Goal: Task Accomplishment & Management: Manage account settings

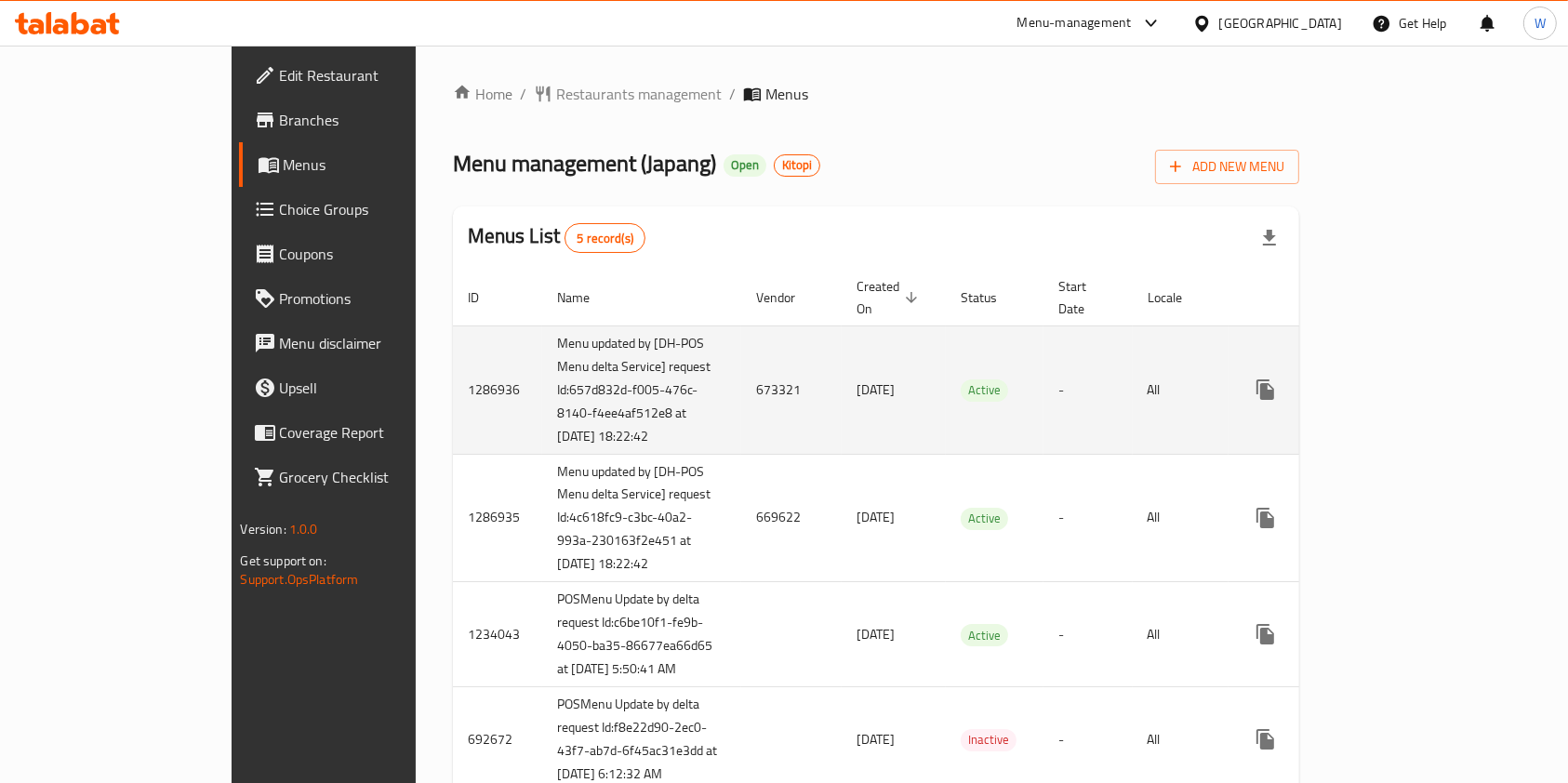
click at [741, 385] on td "673321" at bounding box center [791, 389] width 101 height 128
copy td "673321"
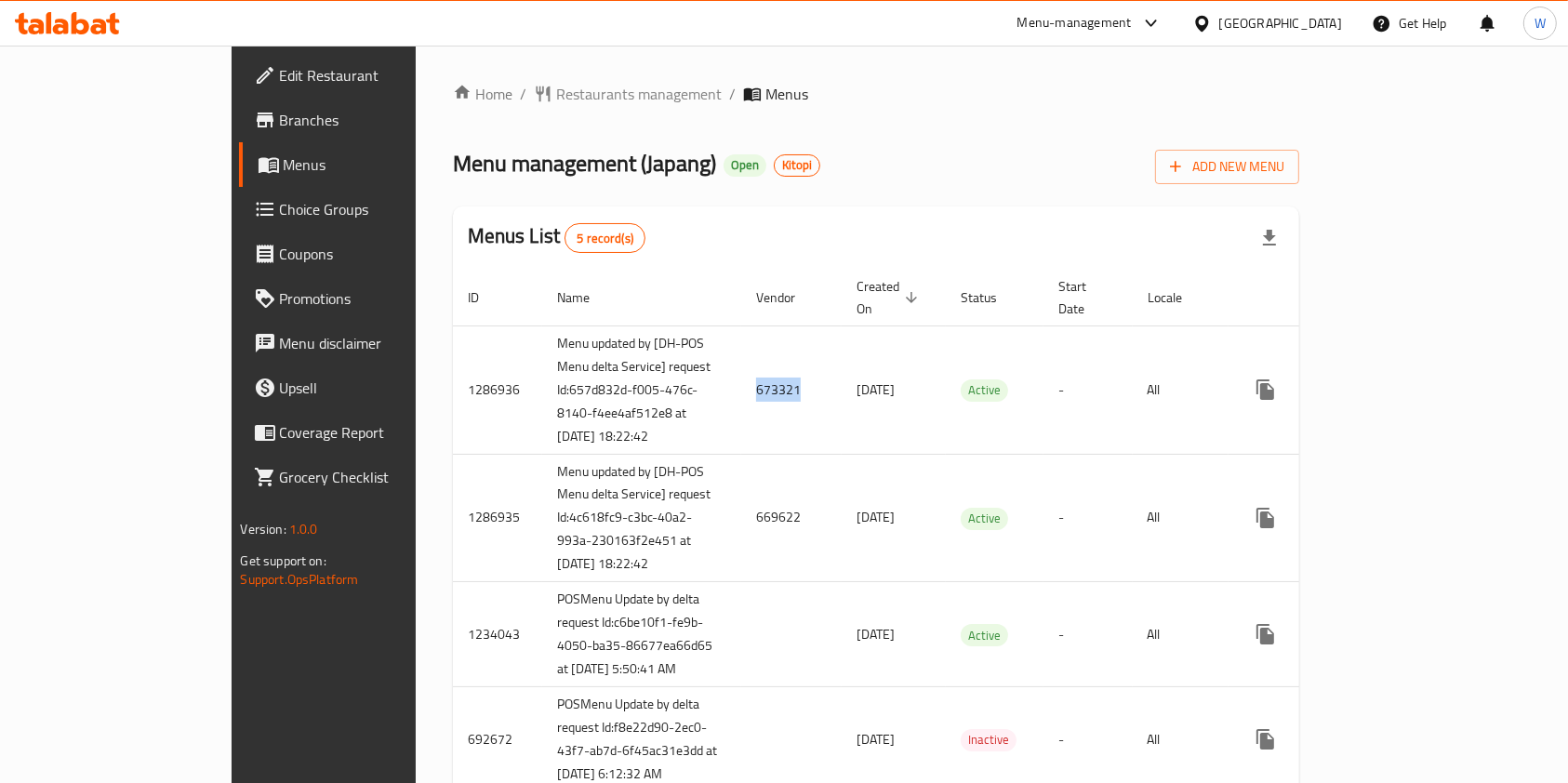
click at [280, 116] on span "Branches" at bounding box center [379, 119] width 199 height 22
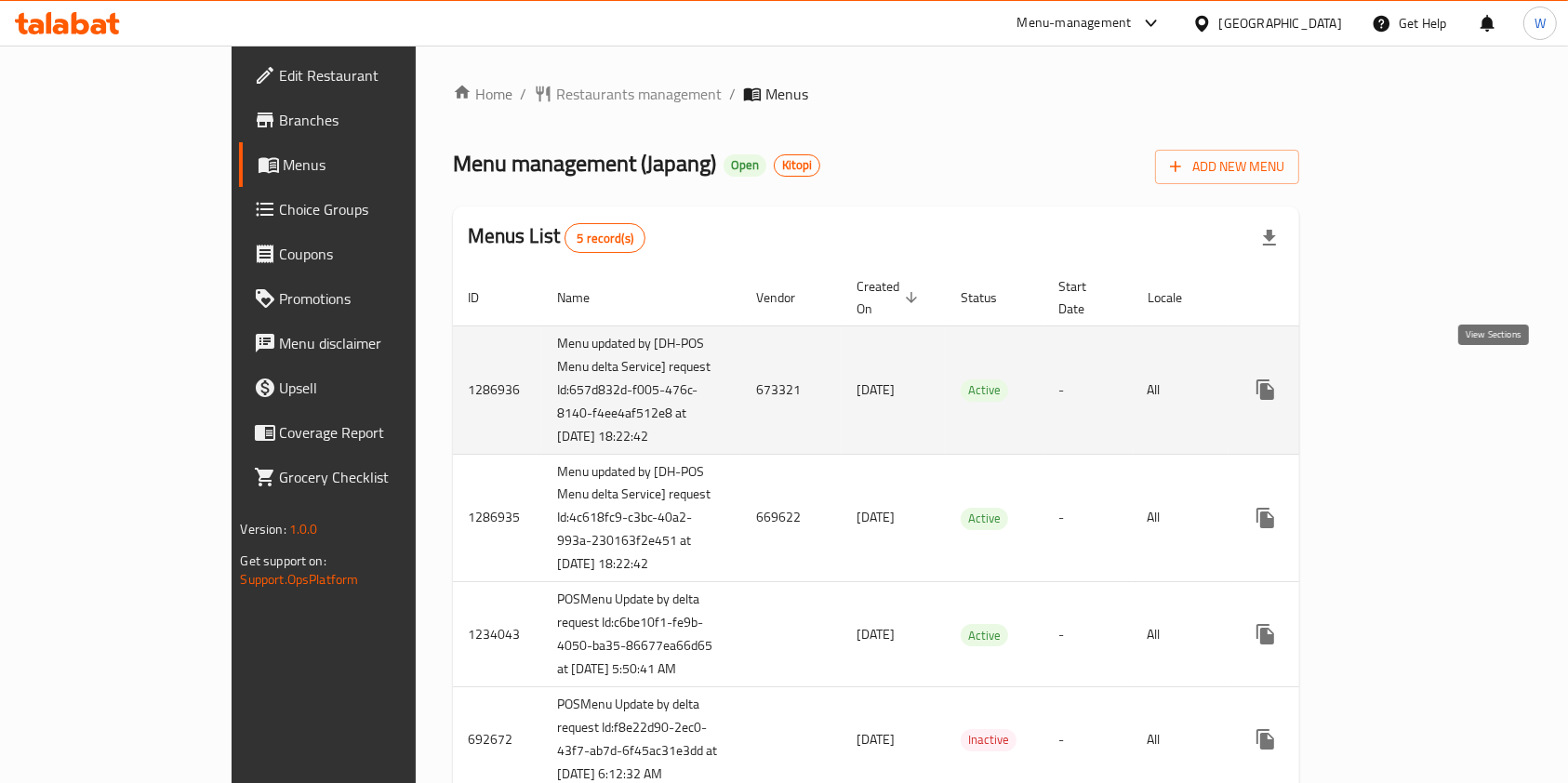
click at [1412, 378] on icon "enhanced table" at bounding box center [1400, 389] width 22 height 22
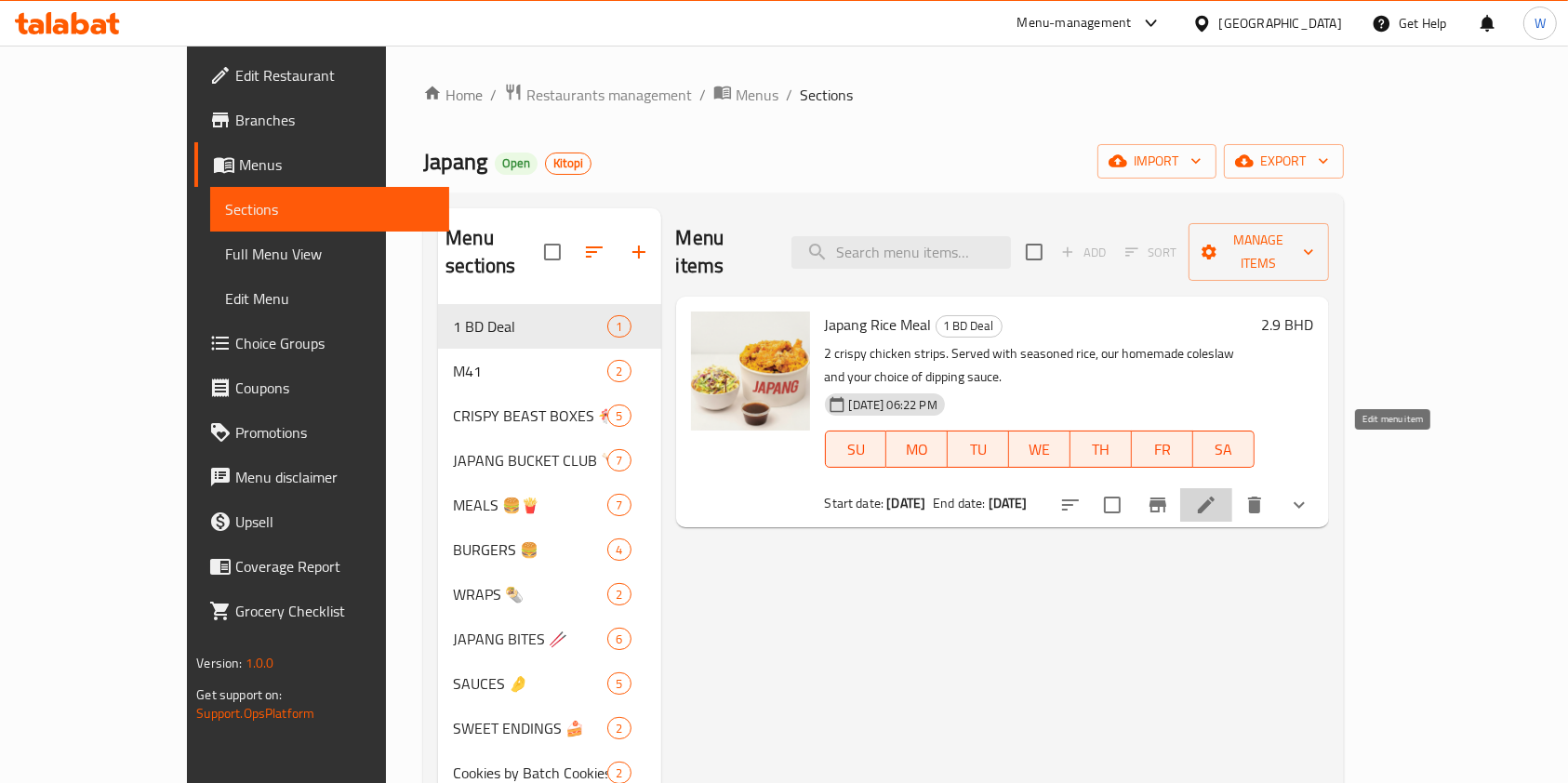
click at [1218, 494] on icon at bounding box center [1206, 504] width 22 height 22
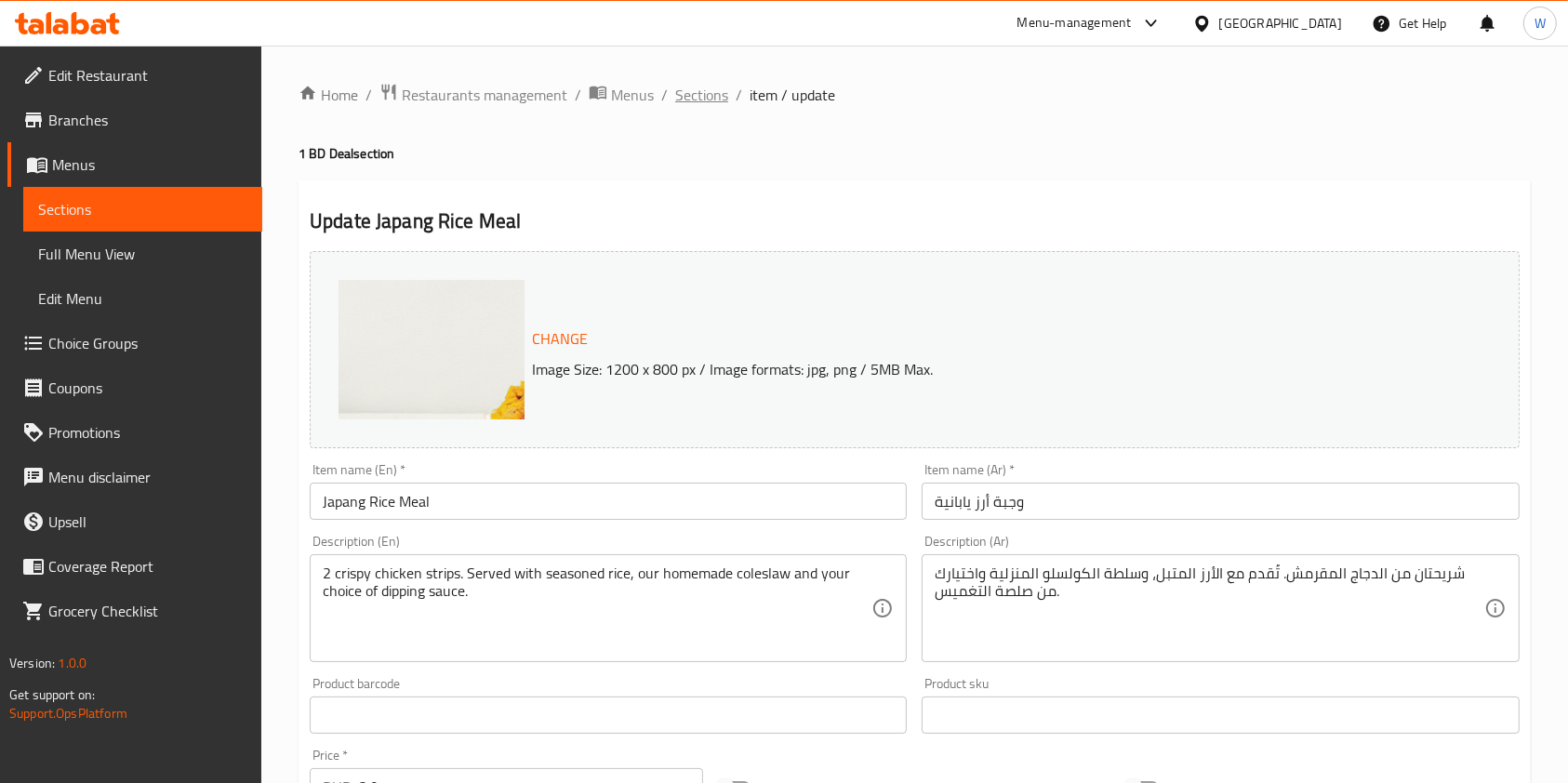
click at [721, 102] on span "Sections" at bounding box center [702, 95] width 53 height 22
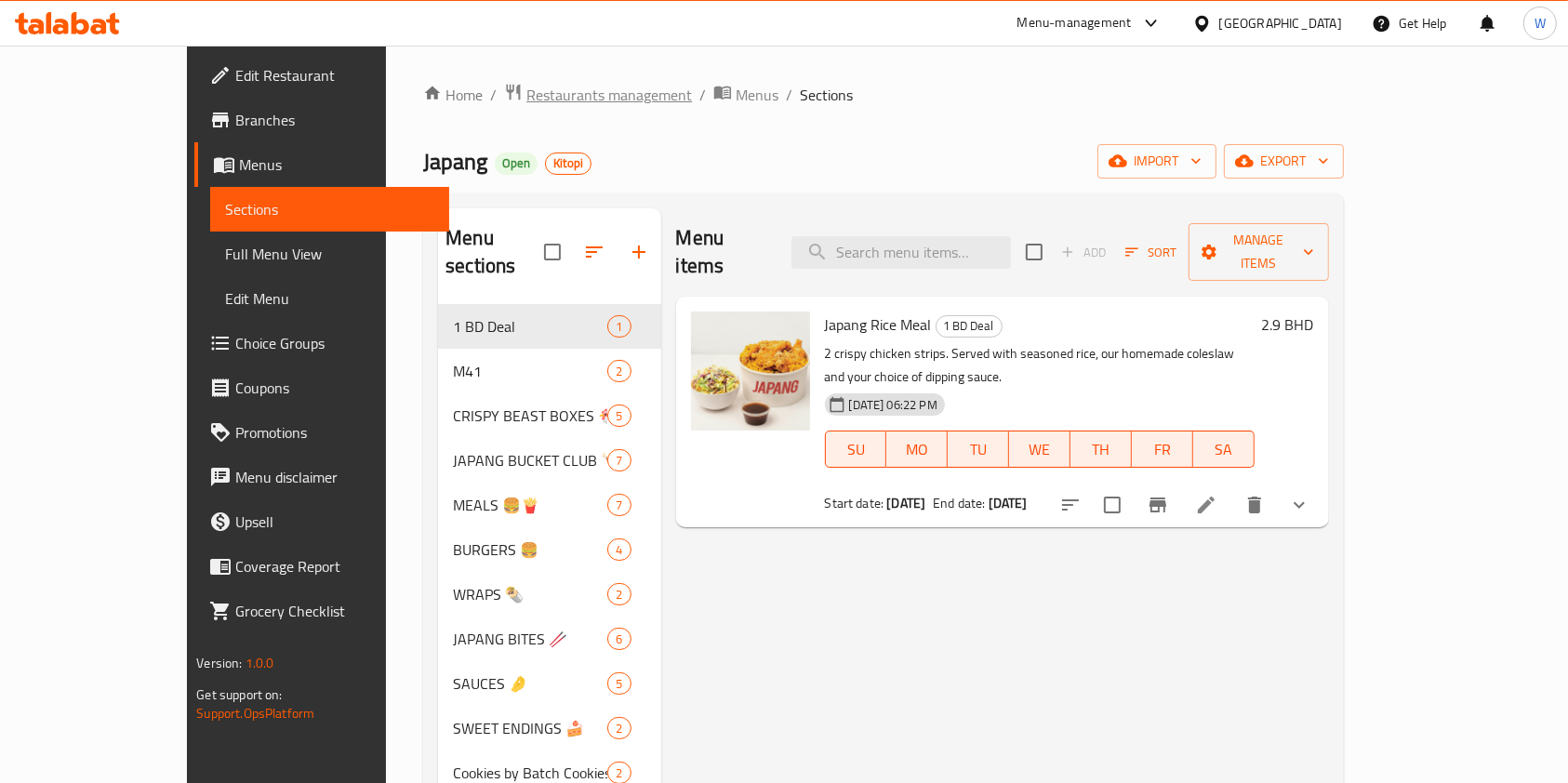
click at [532, 91] on span "Restaurants management" at bounding box center [609, 95] width 165 height 22
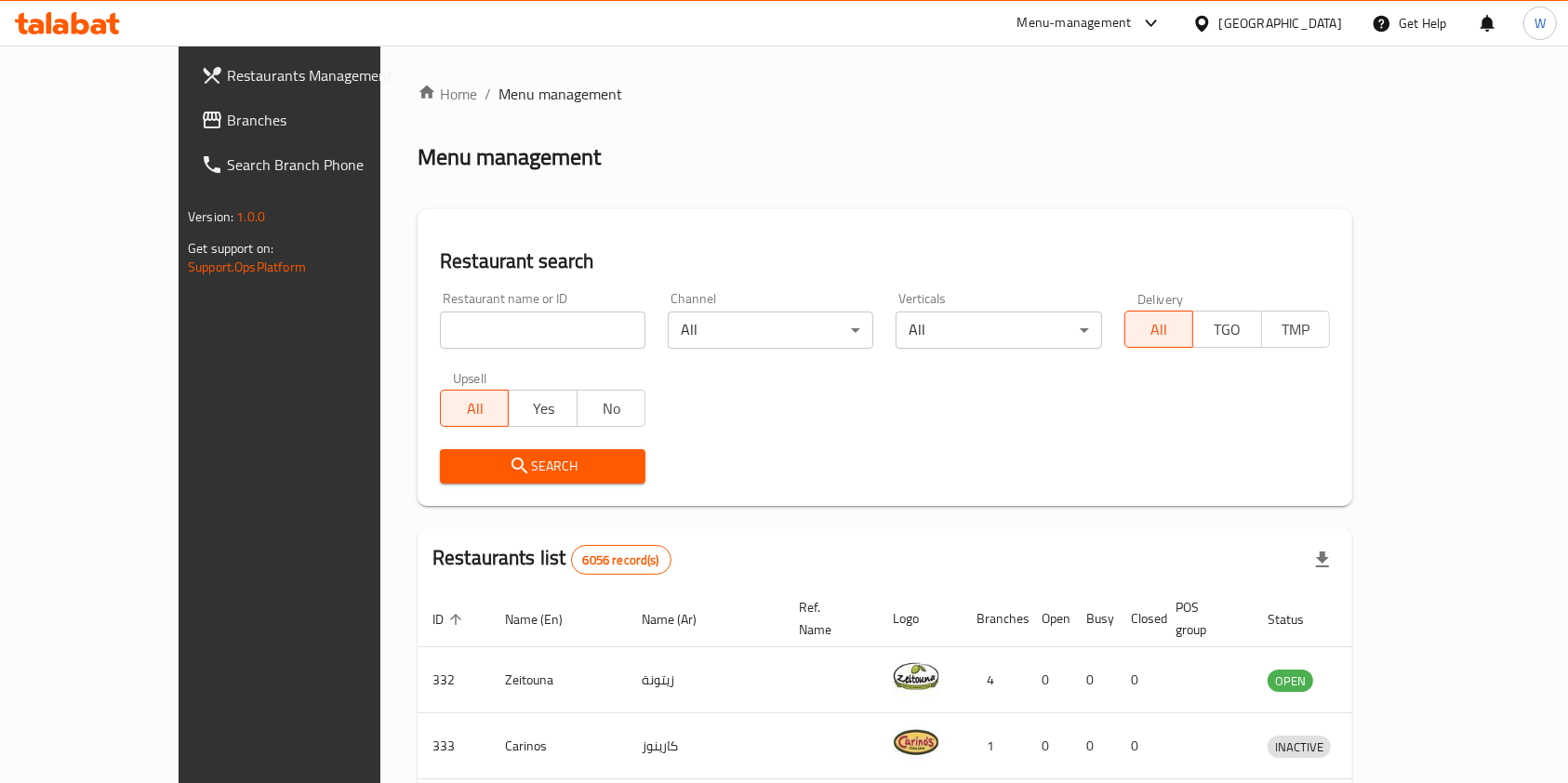
click at [440, 342] on input "search" at bounding box center [543, 330] width 205 height 37
paste input "Batch Cookies"
type input "Batch Cookies"
click button "Search" at bounding box center [543, 466] width 205 height 34
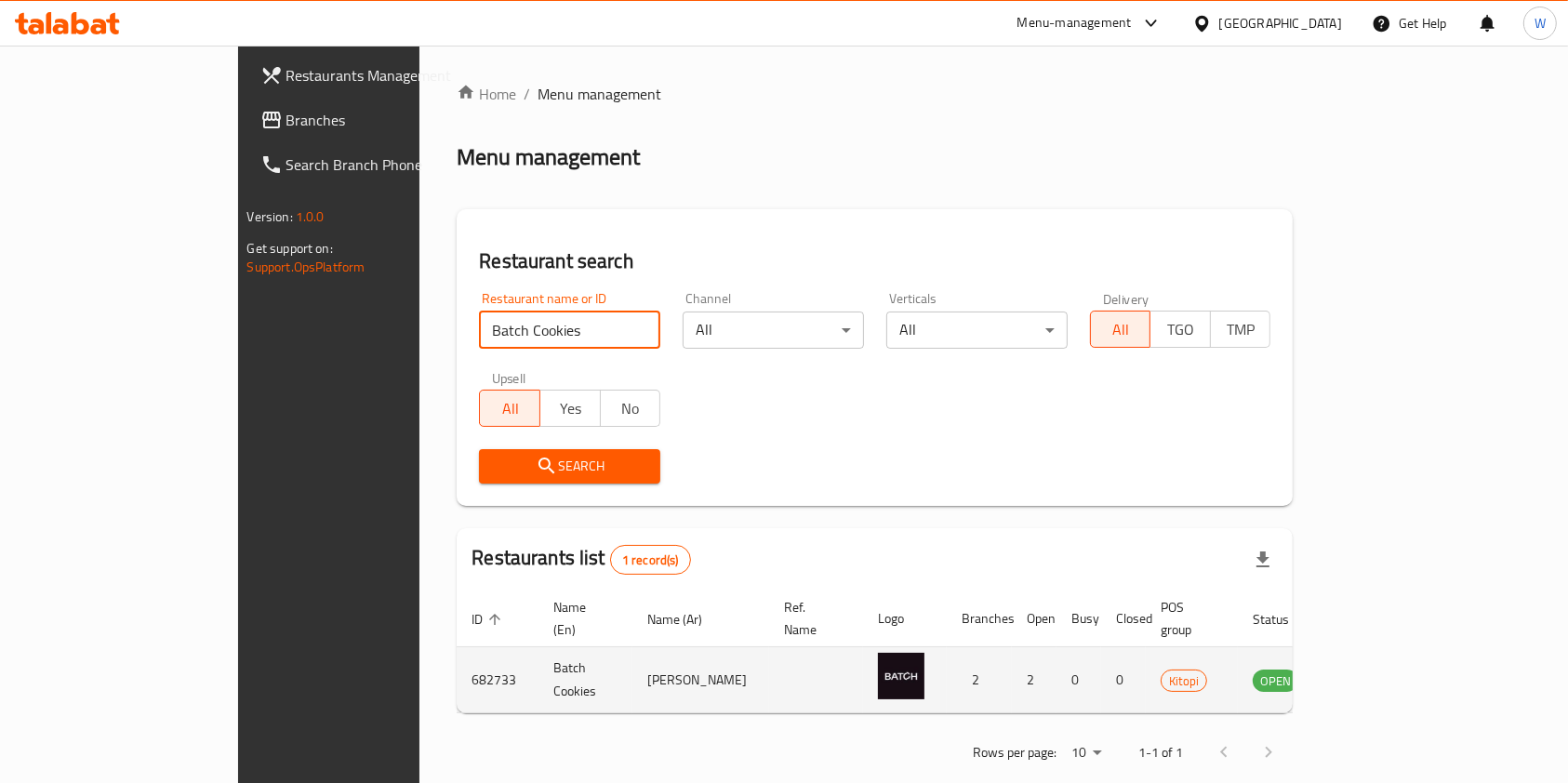
click at [1373, 669] on icon "enhanced table" at bounding box center [1362, 679] width 22 height 22
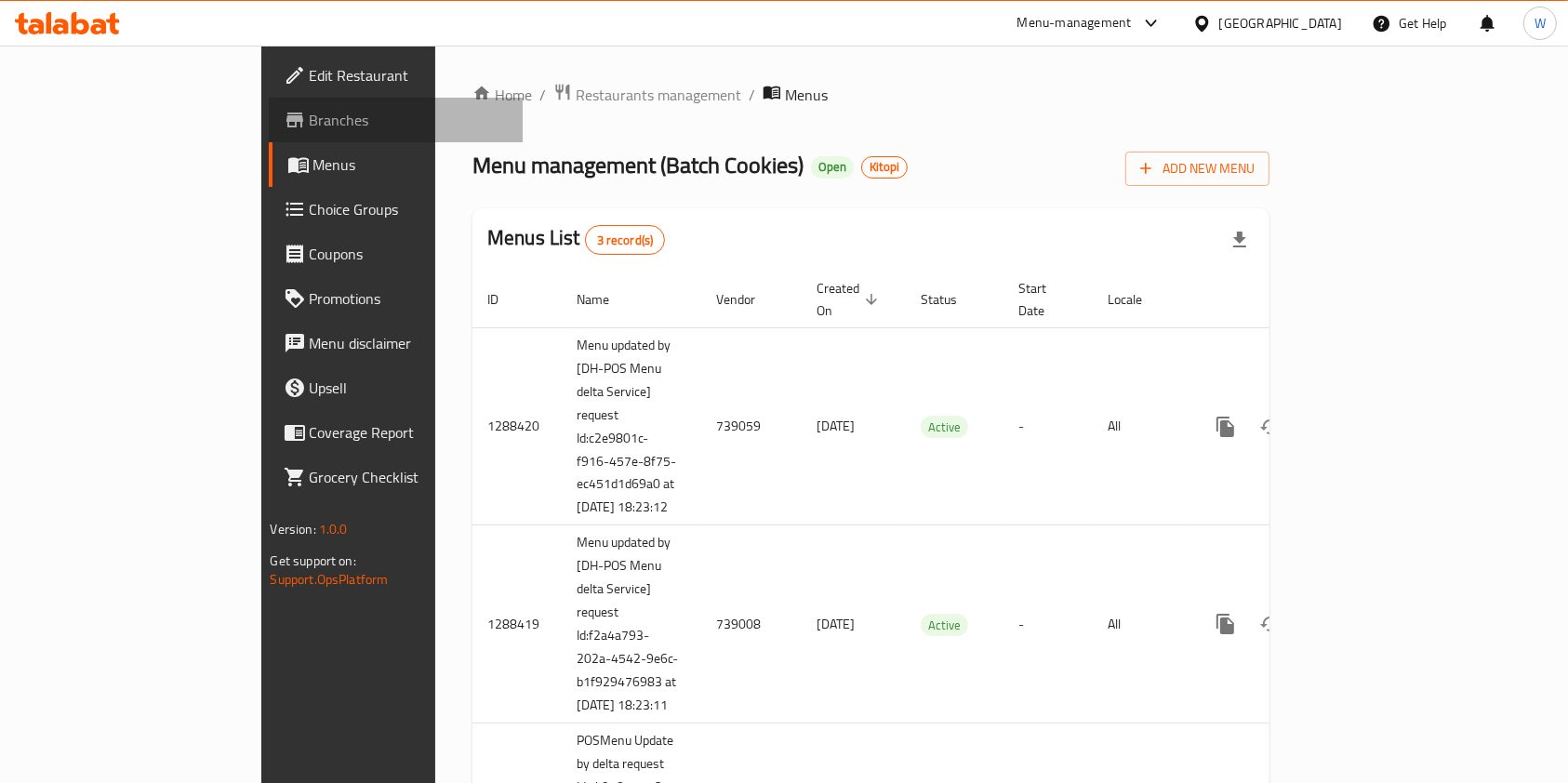
click at [310, 129] on span "Branches" at bounding box center [410, 119] width 199 height 22
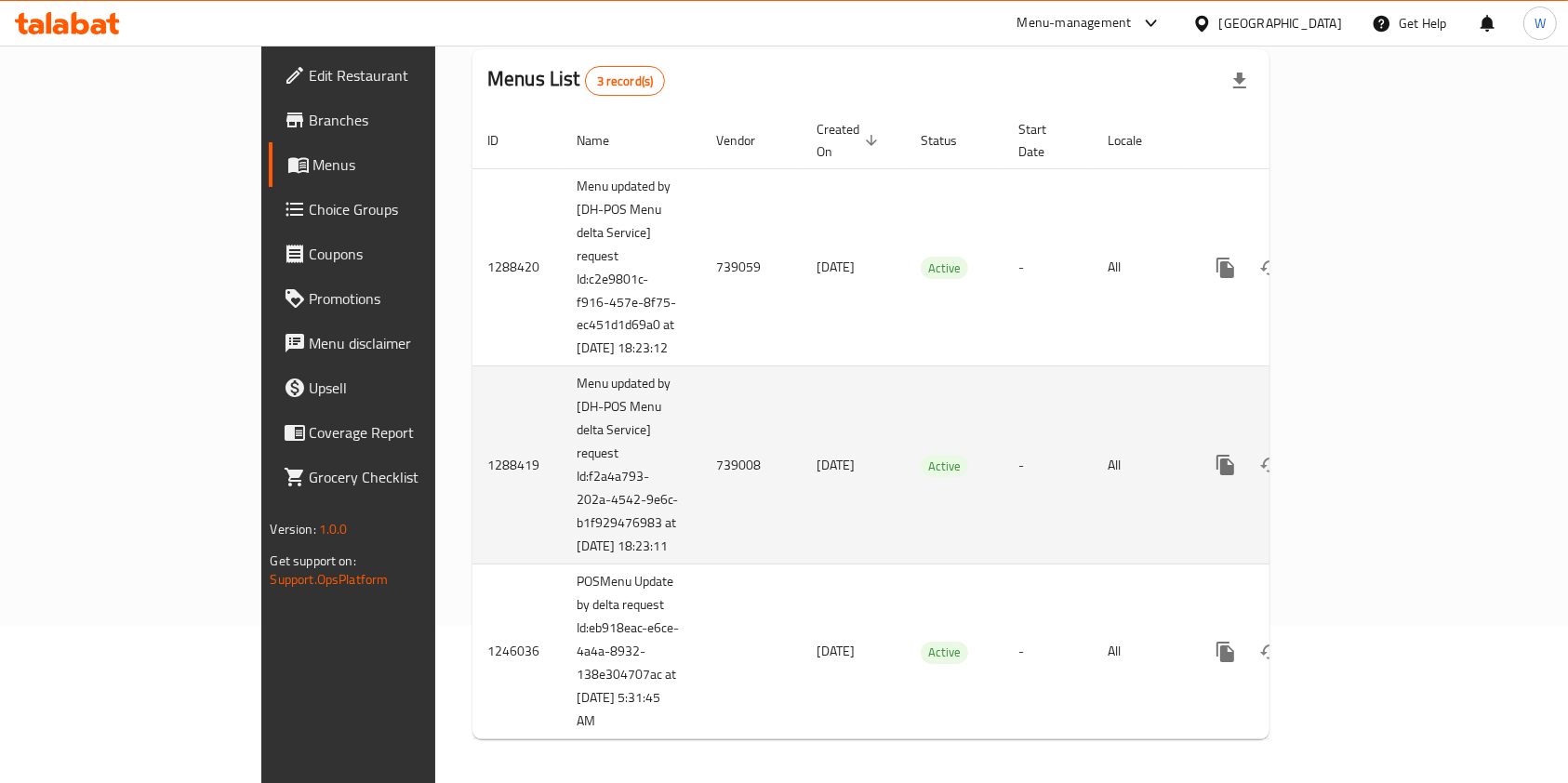
scroll to position [191, 0]
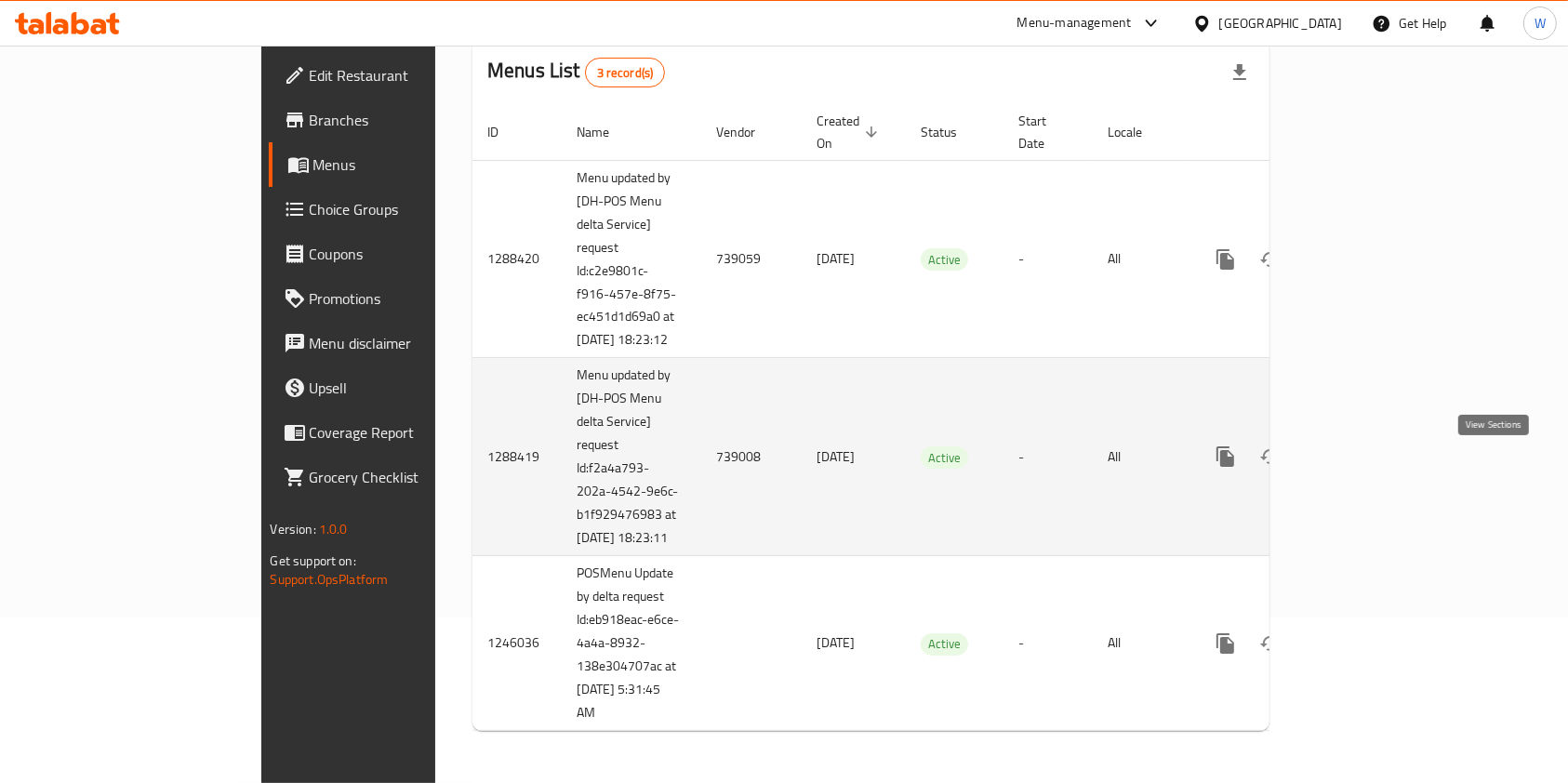
click at [1372, 451] on icon "enhanced table" at bounding box center [1360, 457] width 22 height 22
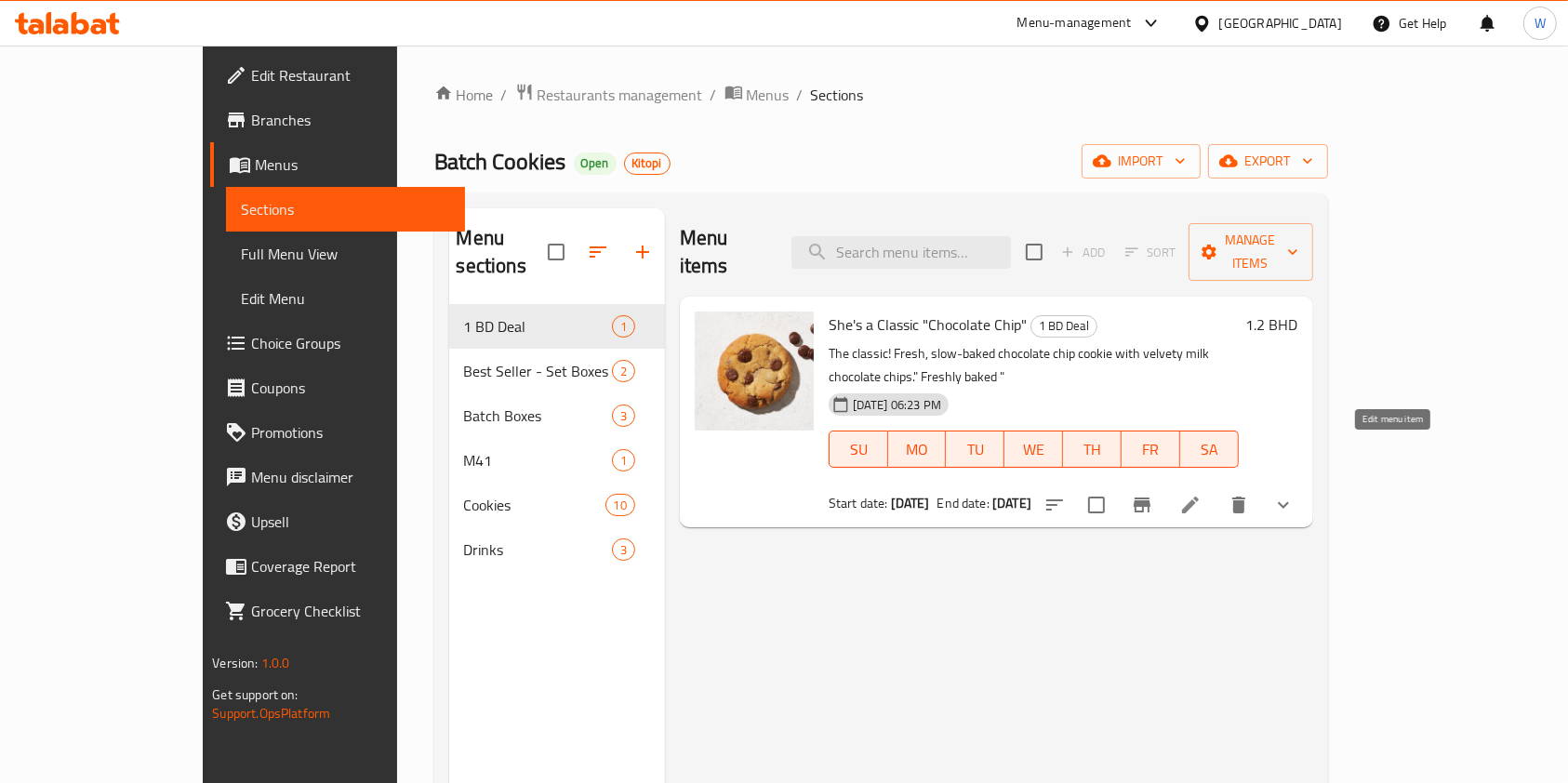
click at [1202, 494] on icon at bounding box center [1191, 504] width 22 height 22
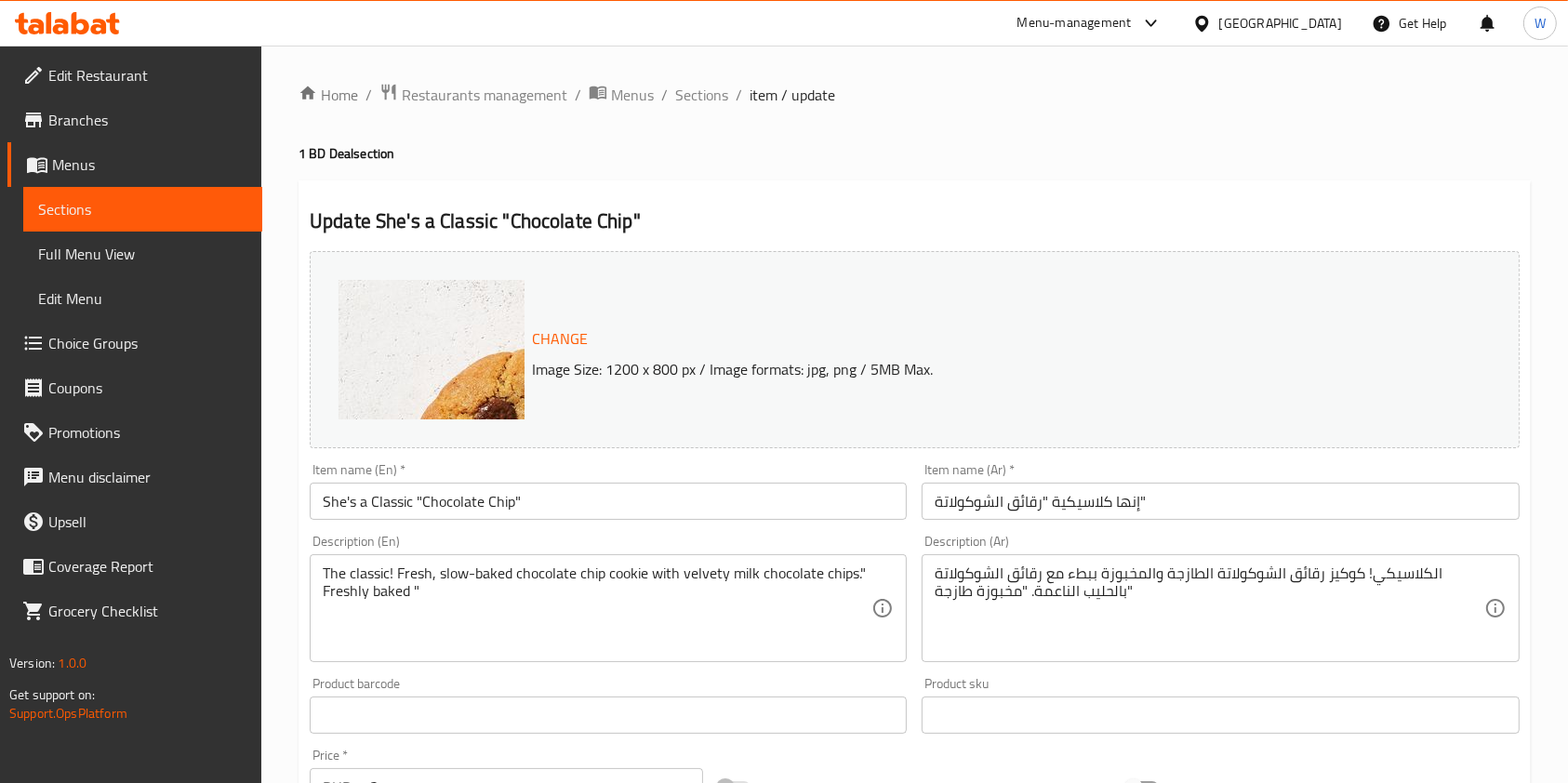
click at [1114, 146] on div "Home / Restaurants management / Menus / Sections / item / update 1 BD Deal sect…" at bounding box center [914, 704] width 1233 height 1241
click at [1047, 154] on h4 "1 BD Deal section" at bounding box center [914, 153] width 1233 height 19
click at [151, 168] on span "Menus" at bounding box center [150, 164] width 196 height 22
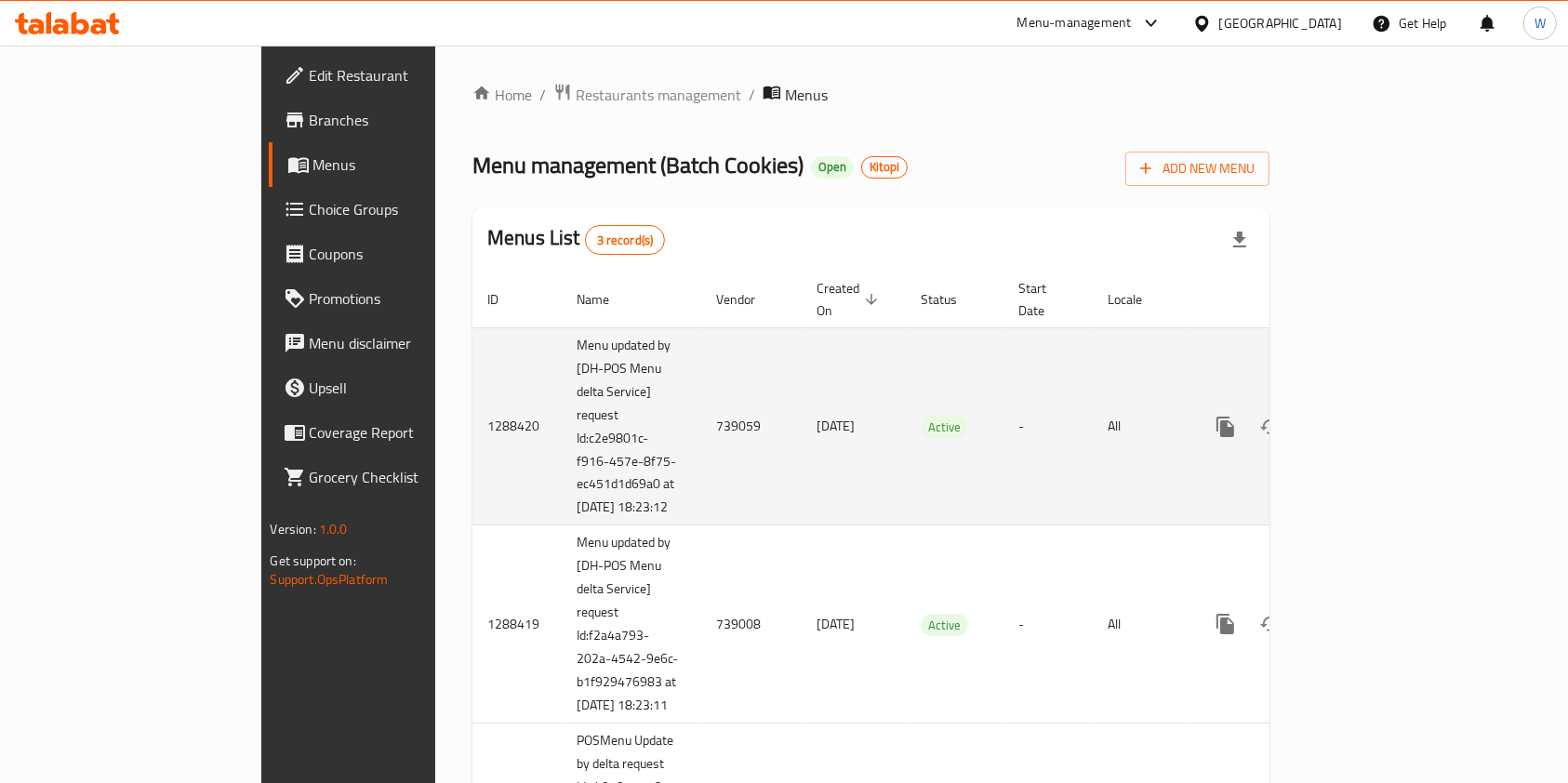
scroll to position [124, 0]
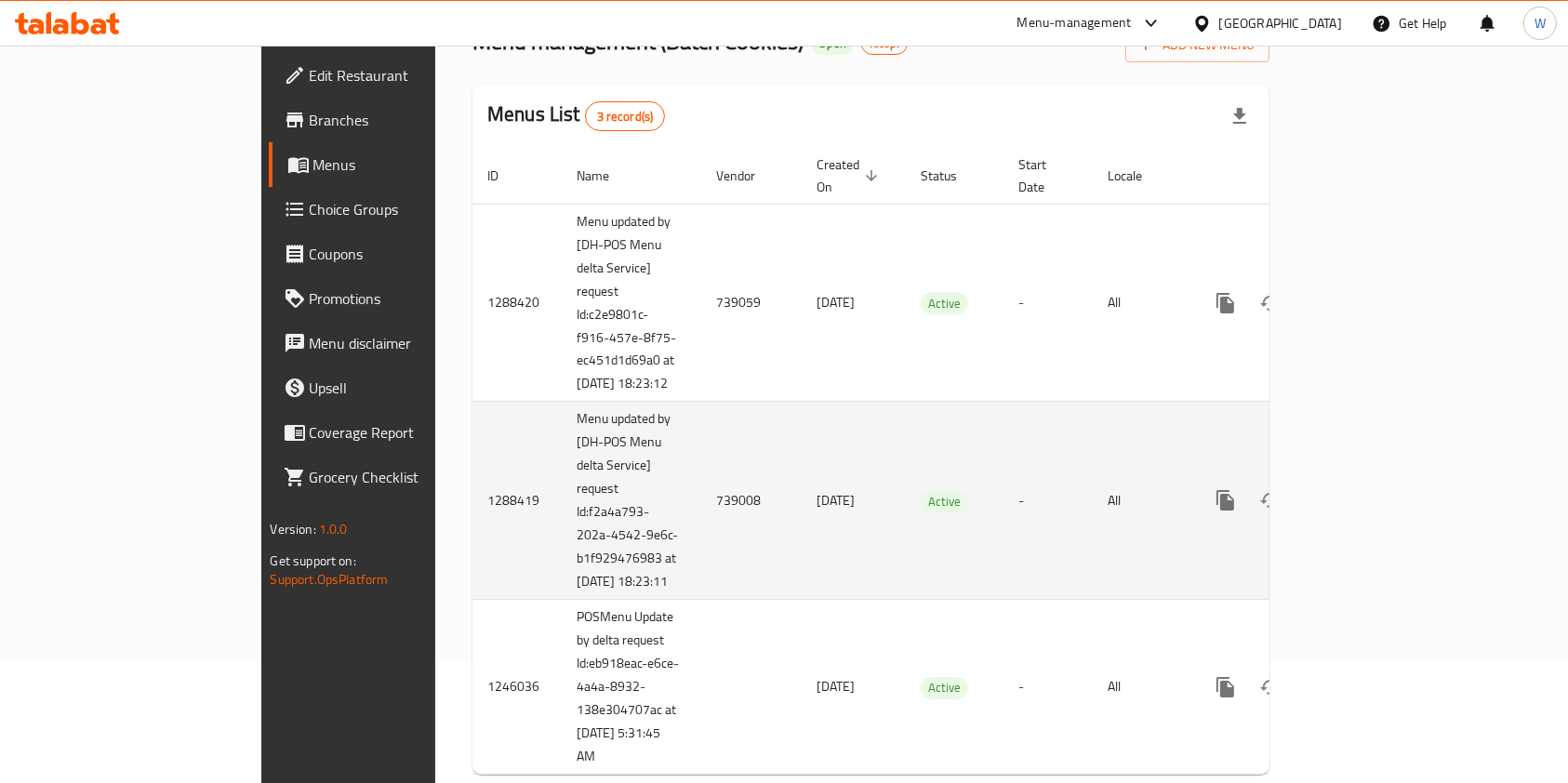
click at [1382, 523] on link "enhanced table" at bounding box center [1360, 500] width 45 height 45
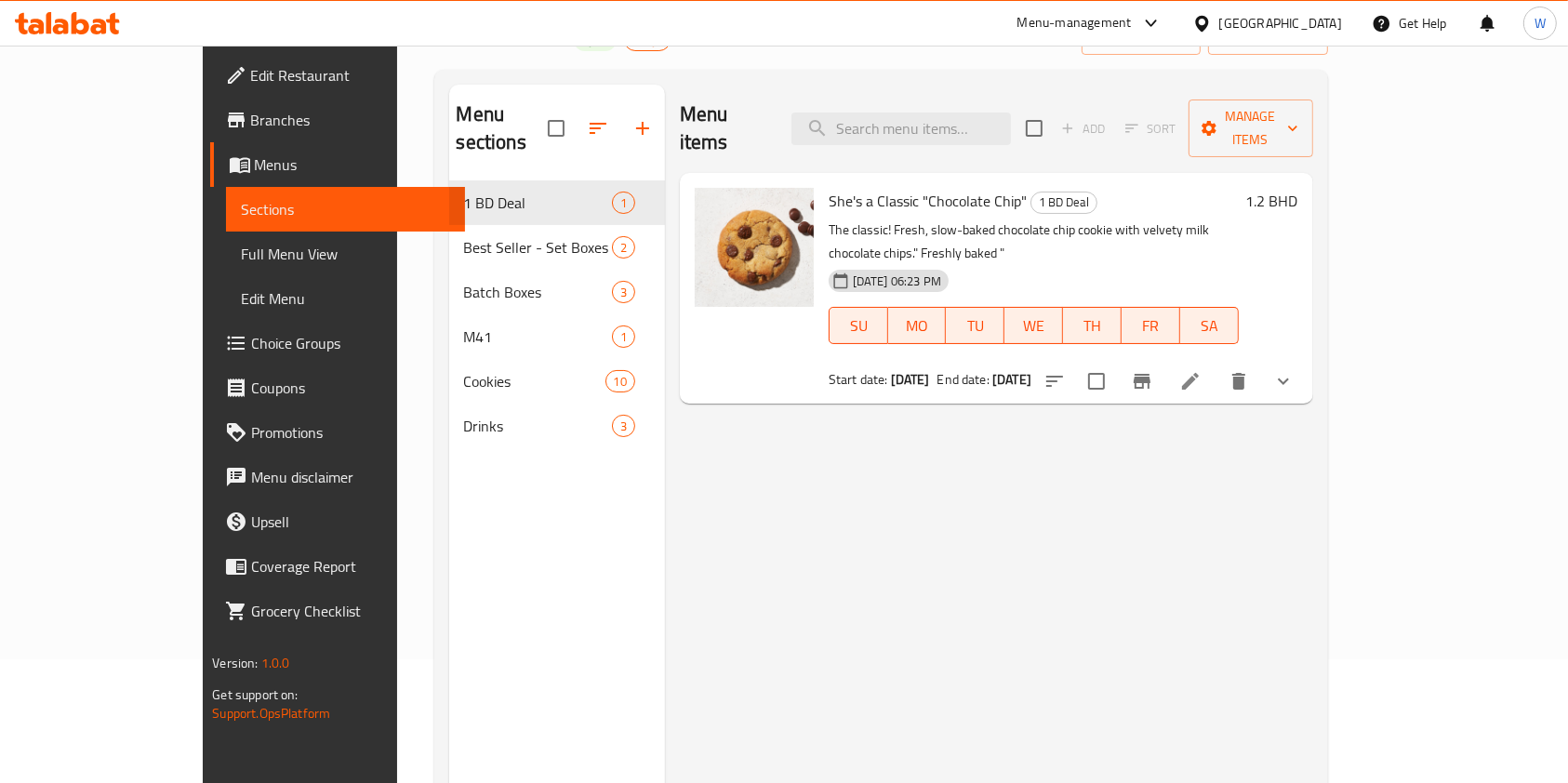
click at [1217, 365] on li at bounding box center [1190, 381] width 52 height 33
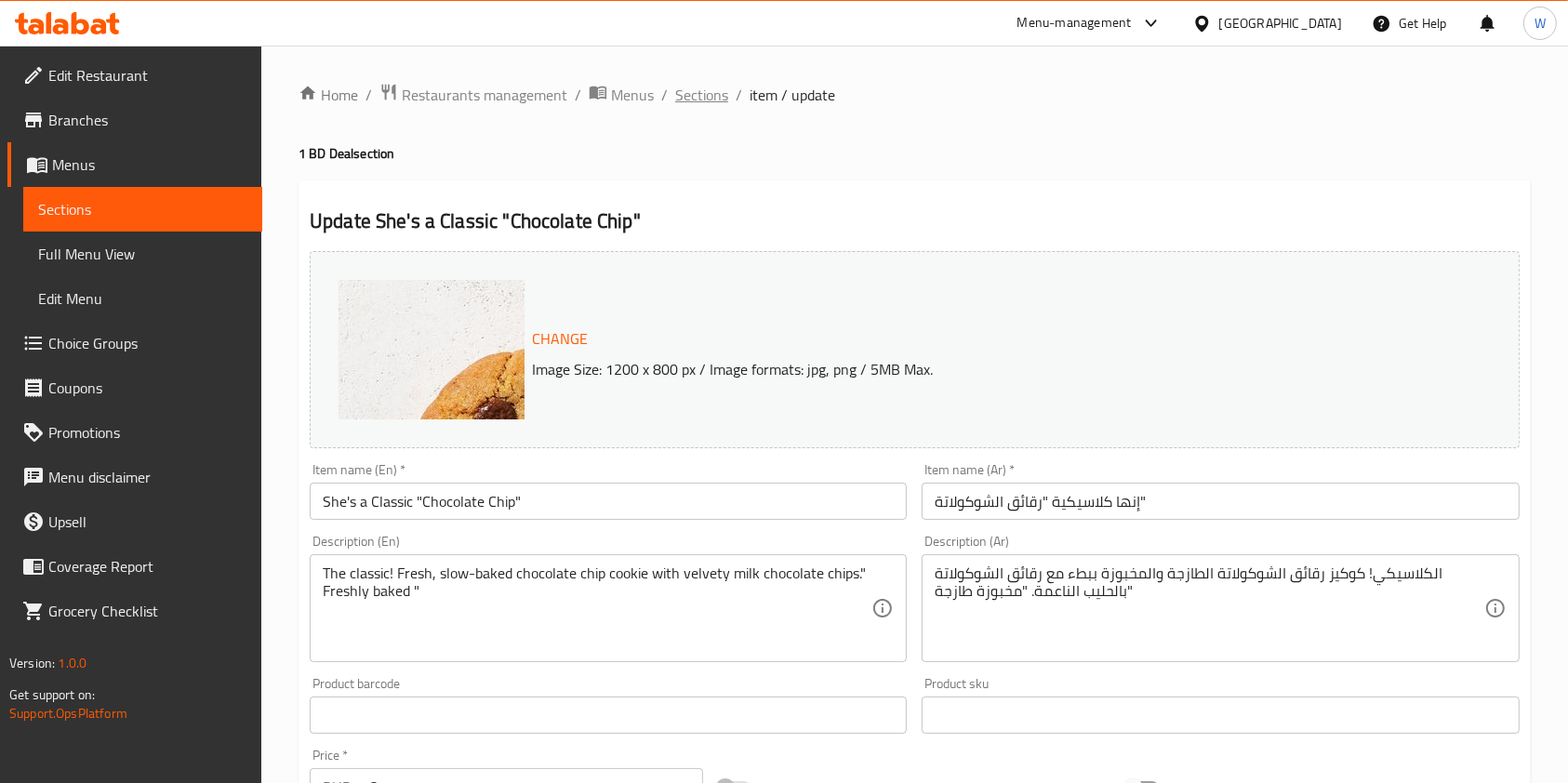
click at [692, 106] on span "Sections" at bounding box center [702, 95] width 53 height 22
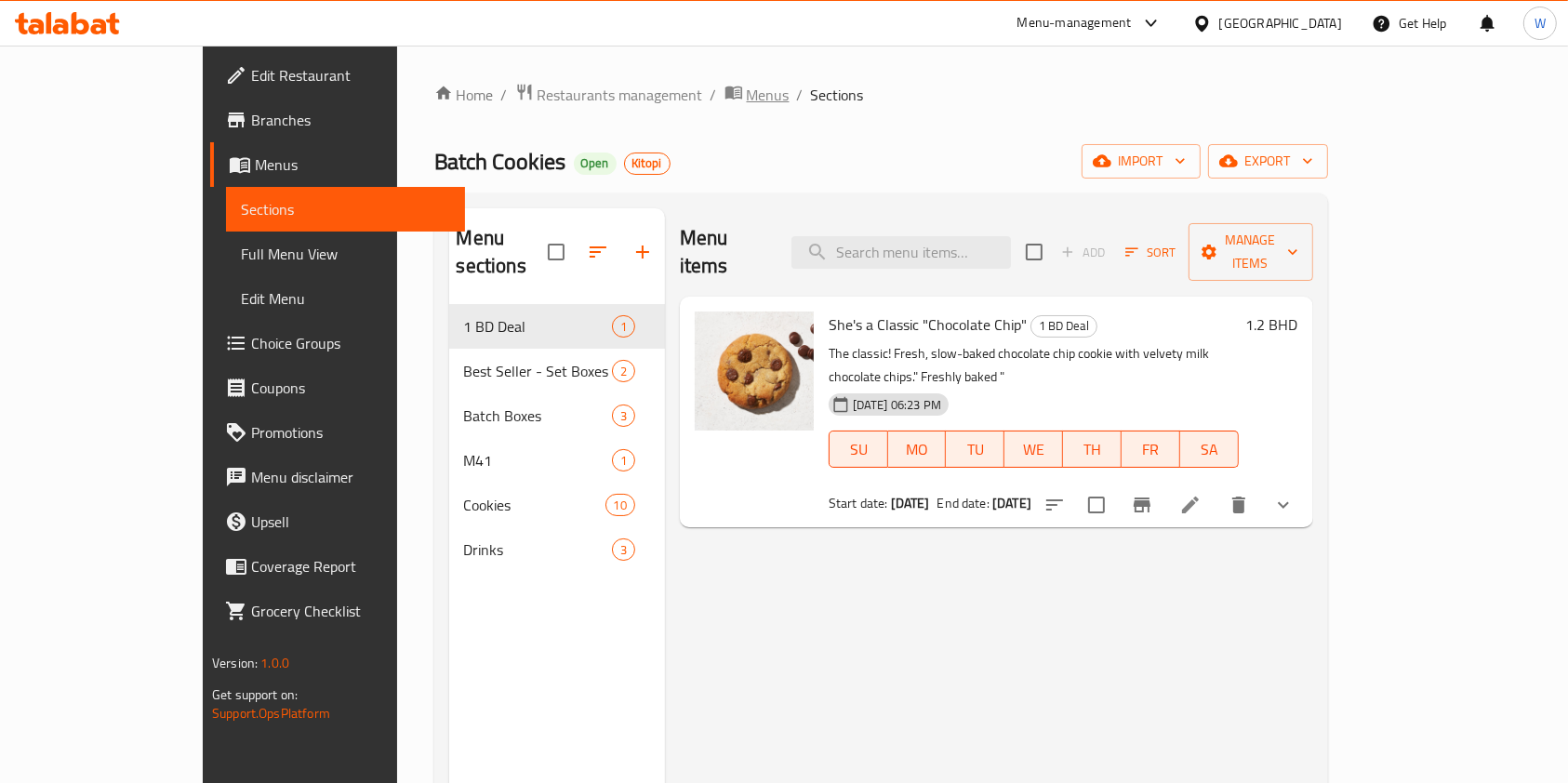
click at [747, 99] on span "Menus" at bounding box center [768, 95] width 43 height 22
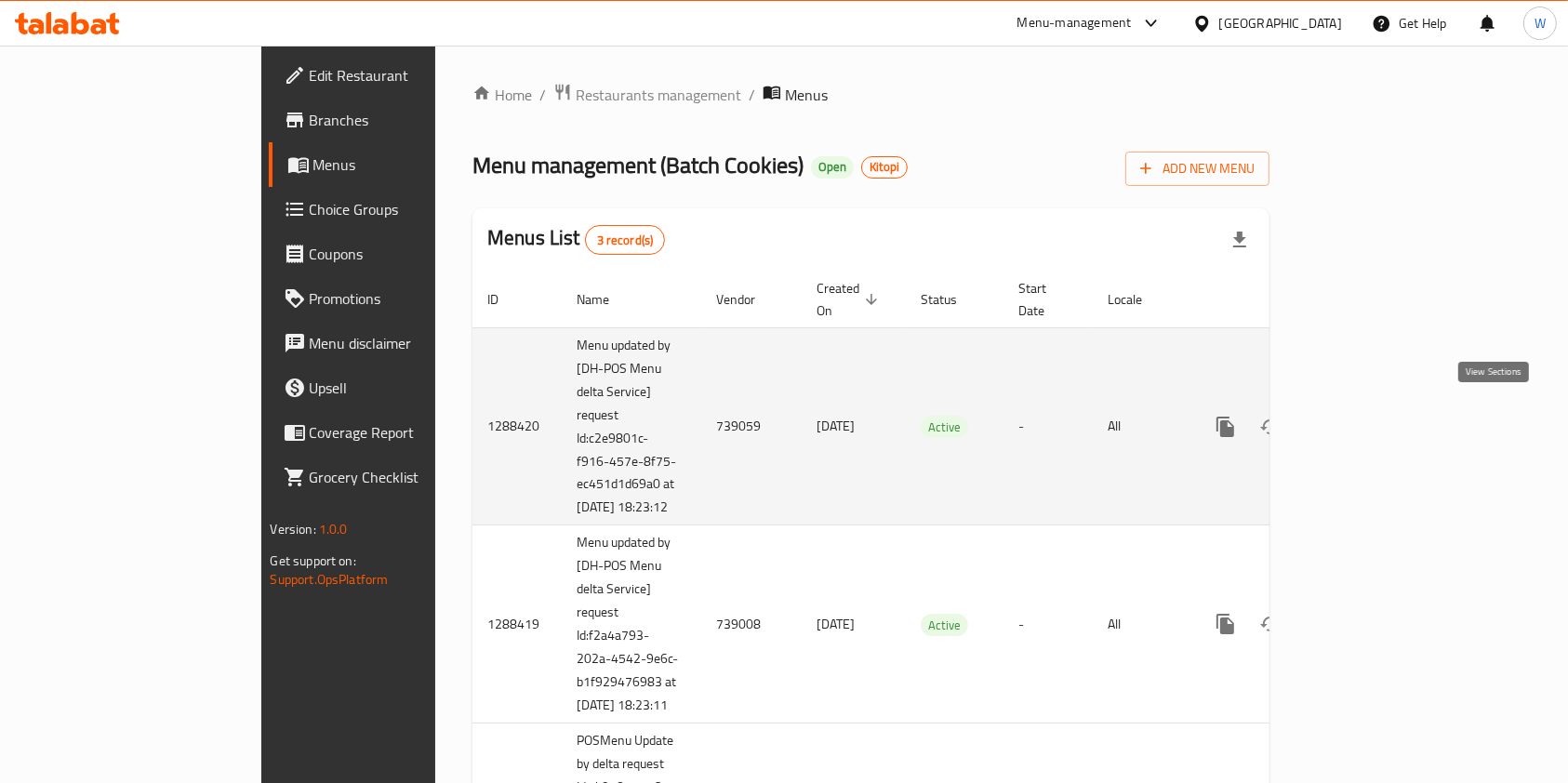
click at [1372, 422] on icon "enhanced table" at bounding box center [1360, 426] width 22 height 22
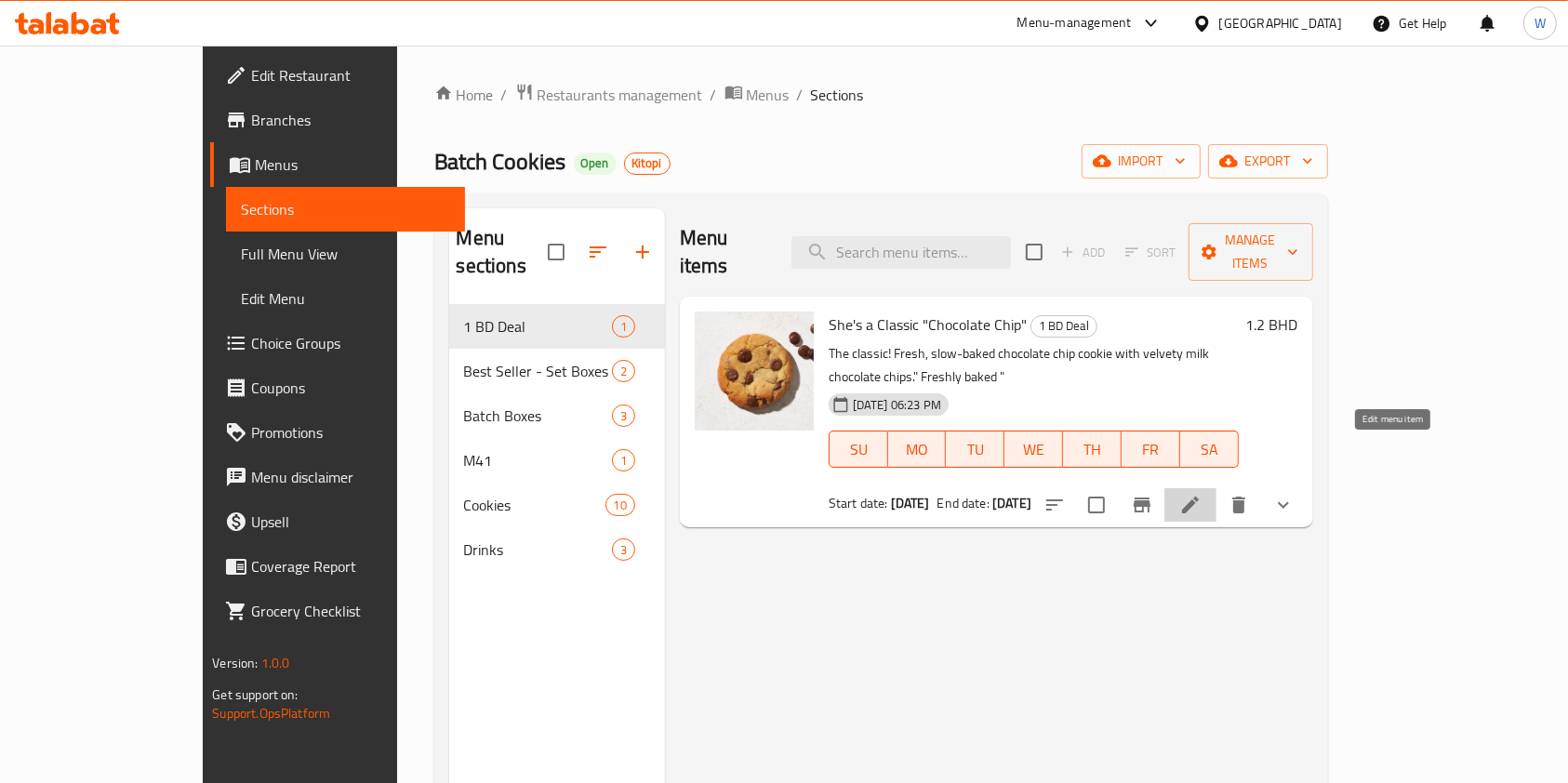
click at [1202, 494] on icon at bounding box center [1191, 504] width 22 height 22
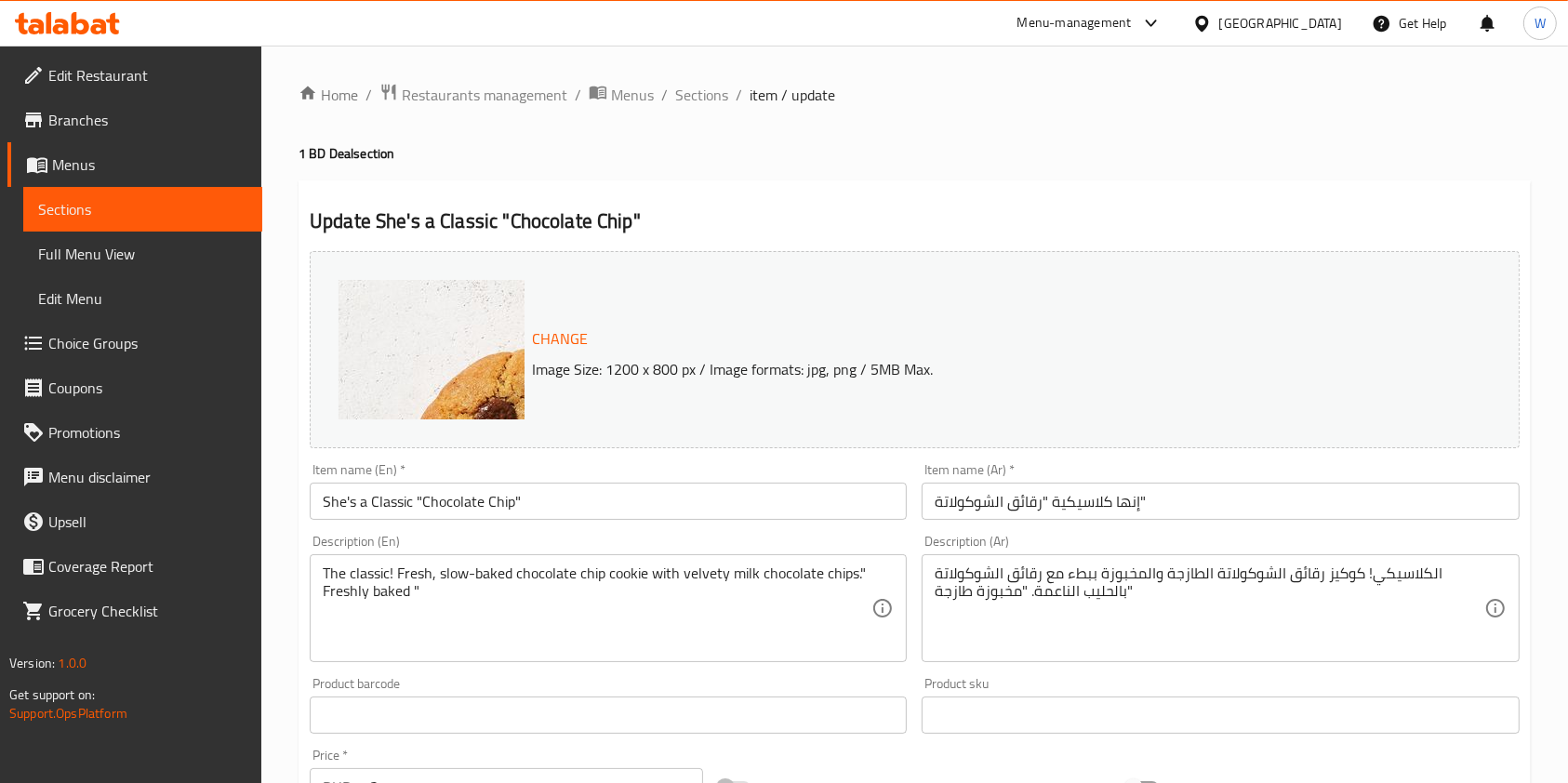
click at [71, 85] on span "Edit Restaurant" at bounding box center [148, 75] width 199 height 22
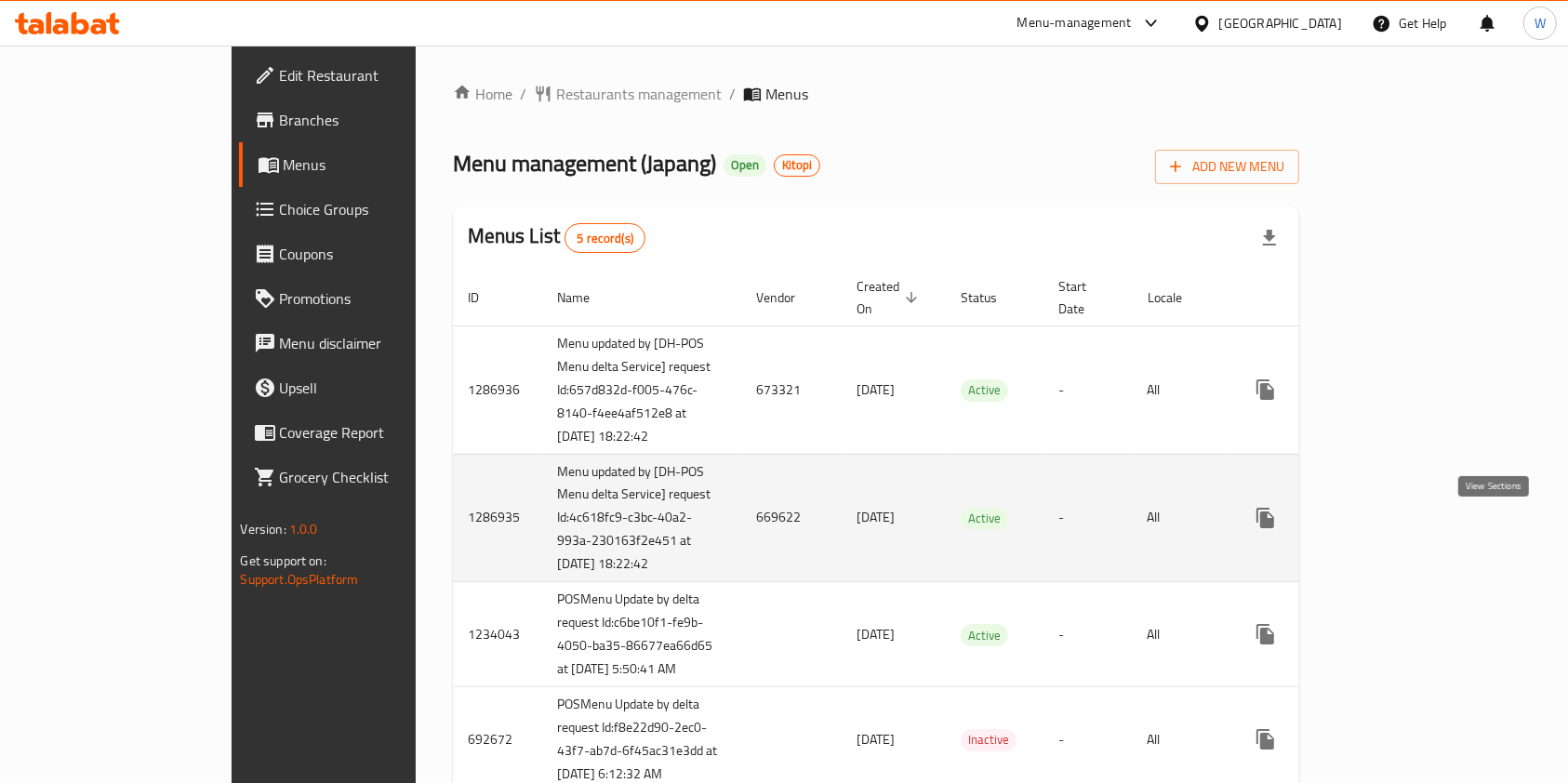
click at [1422, 517] on link "enhanced table" at bounding box center [1400, 518] width 45 height 45
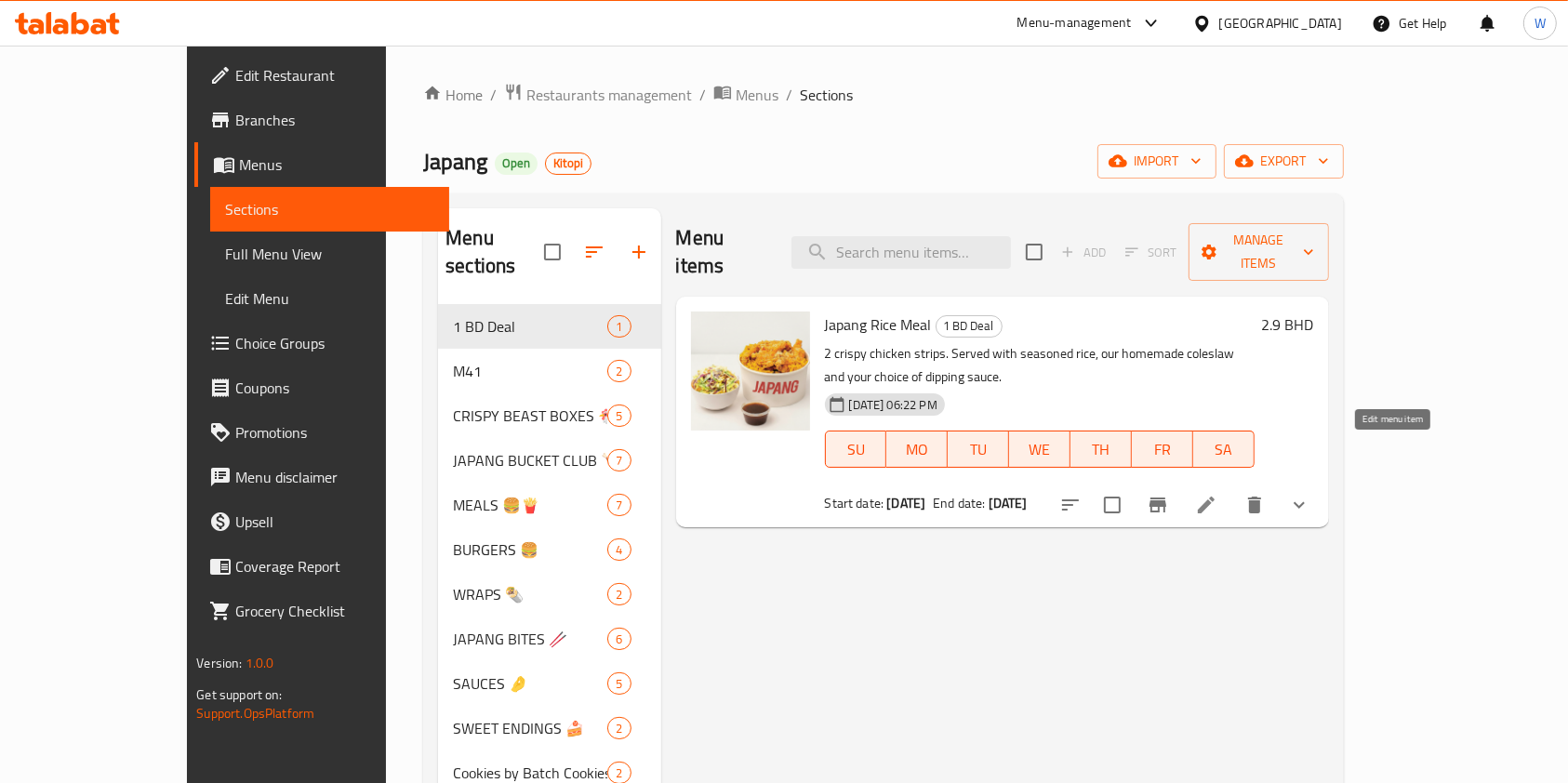
click at [1215, 497] on icon at bounding box center [1206, 504] width 17 height 17
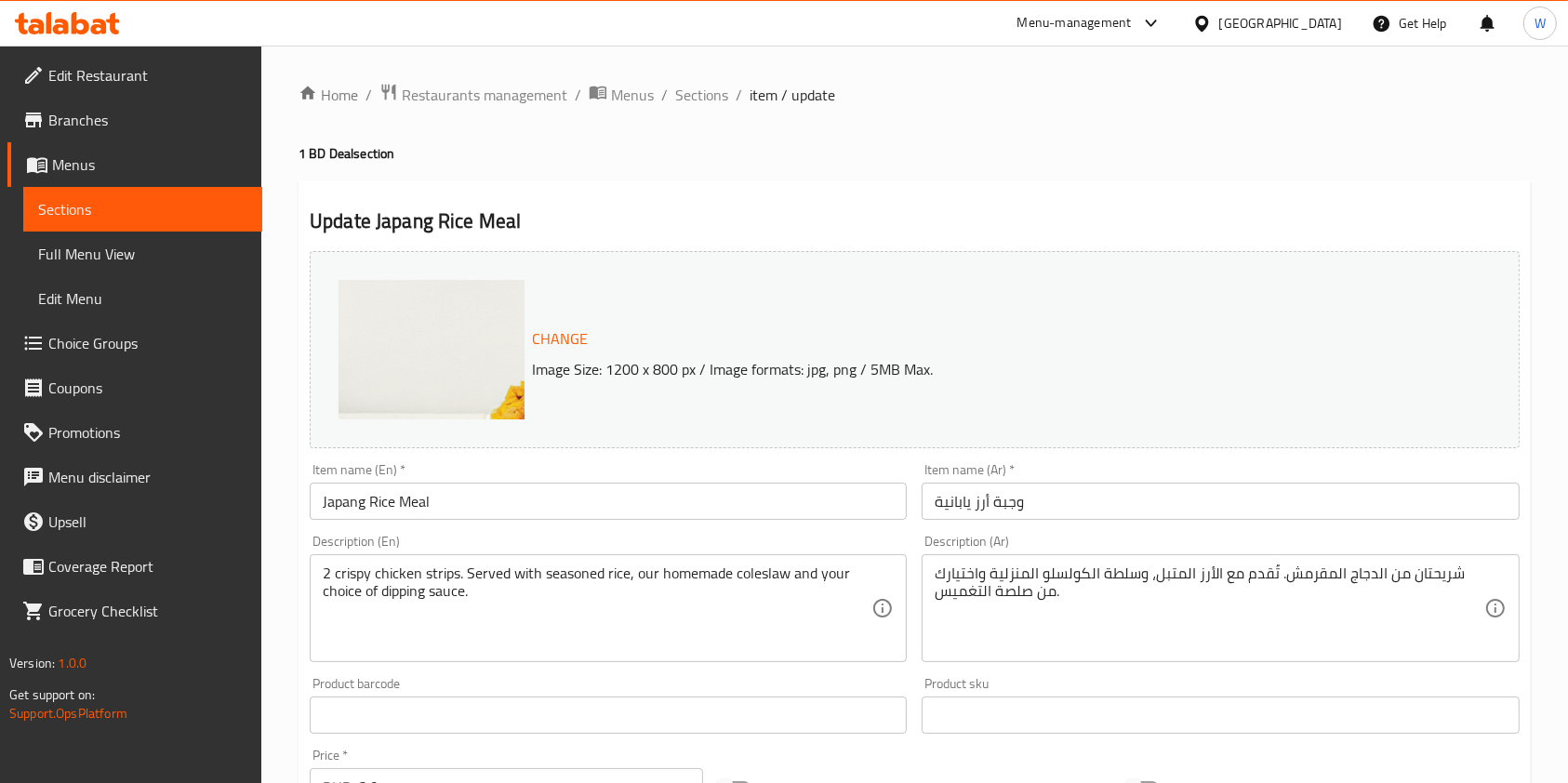
click at [548, 103] on span "Restaurants management" at bounding box center [484, 95] width 165 height 22
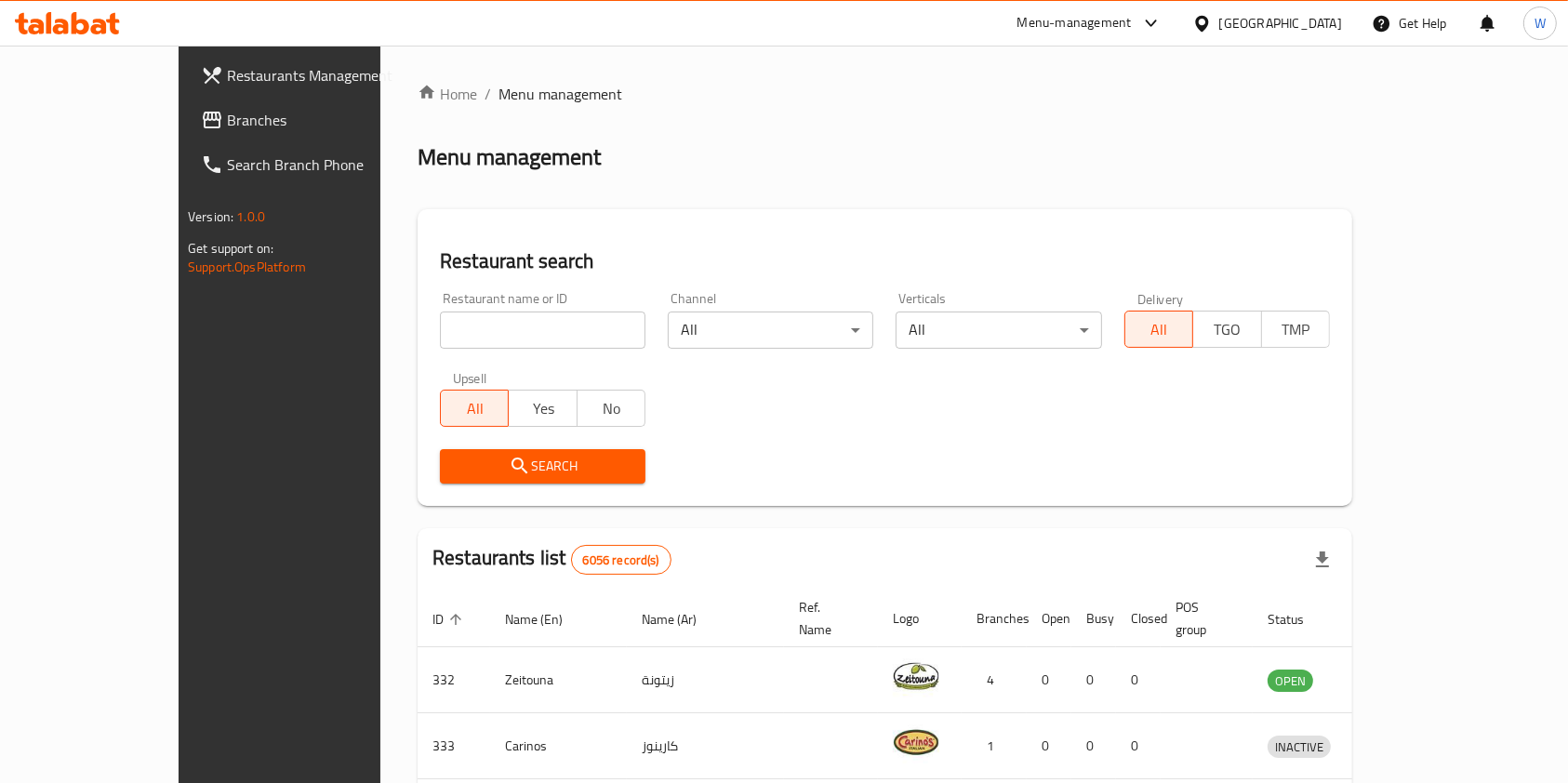
click at [465, 331] on div "Home / Menu management Menu management Restaurant search Restaurant name or ID …" at bounding box center [885, 693] width 935 height 1221
click at [465, 331] on input "search" at bounding box center [543, 330] width 205 height 37
paste input "[PERSON_NAME]"
type input "[PERSON_NAME]"
click button "Search" at bounding box center [543, 466] width 205 height 34
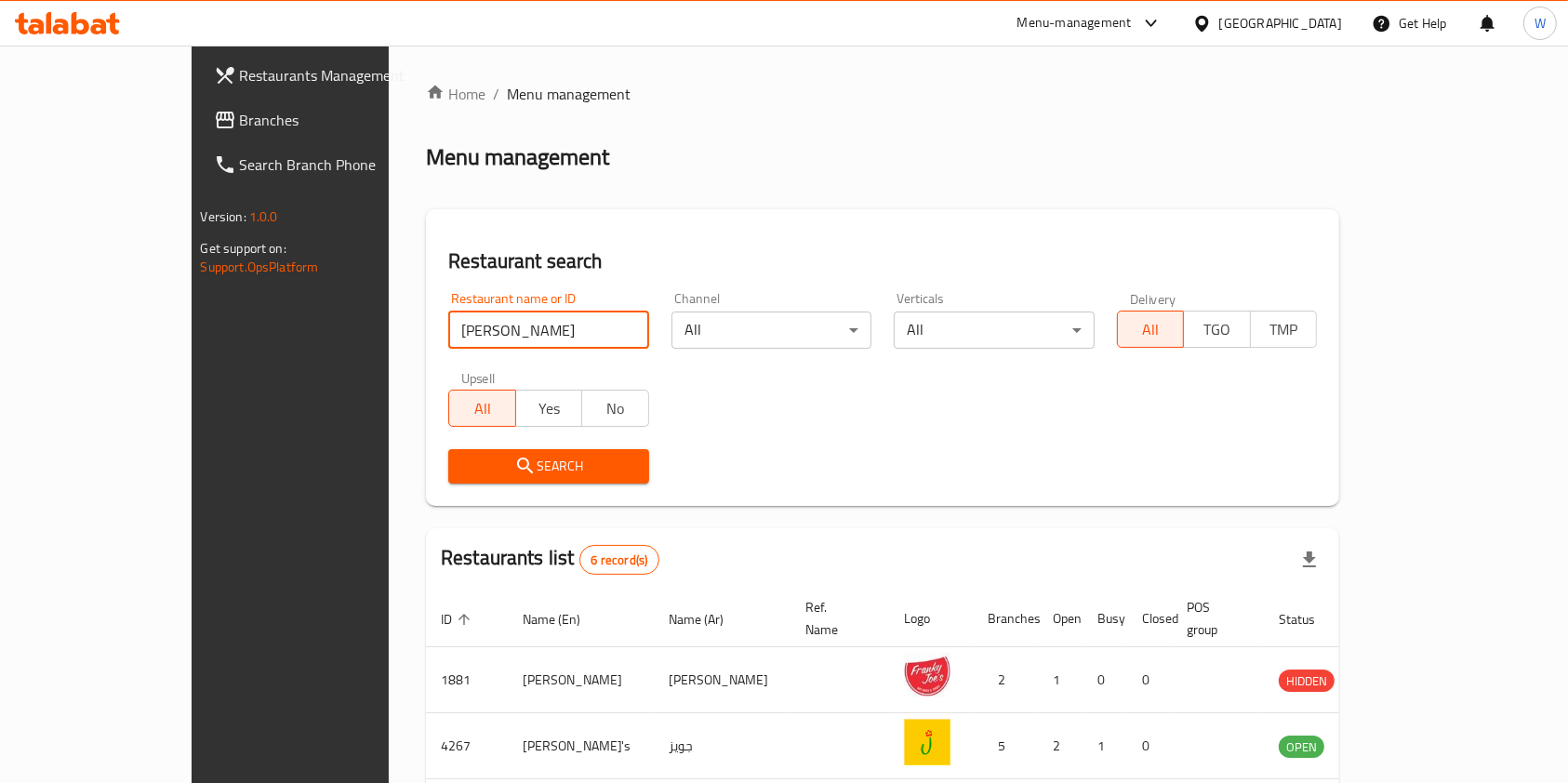
click at [1049, 519] on div "Home / Menu management Menu management Restaurant search Restaurant name or ID …" at bounding box center [883, 603] width 914 height 1040
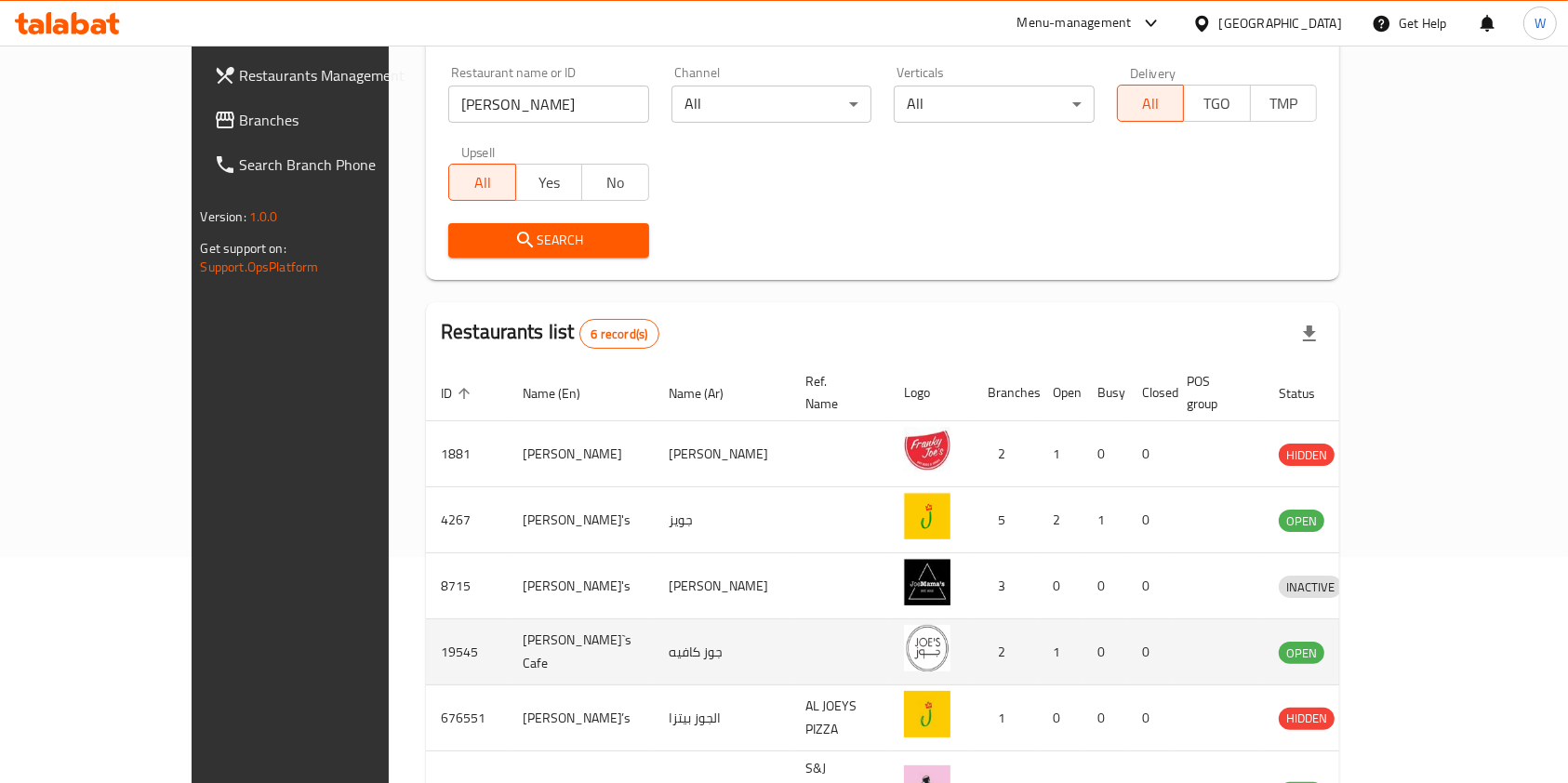
scroll to position [335, 0]
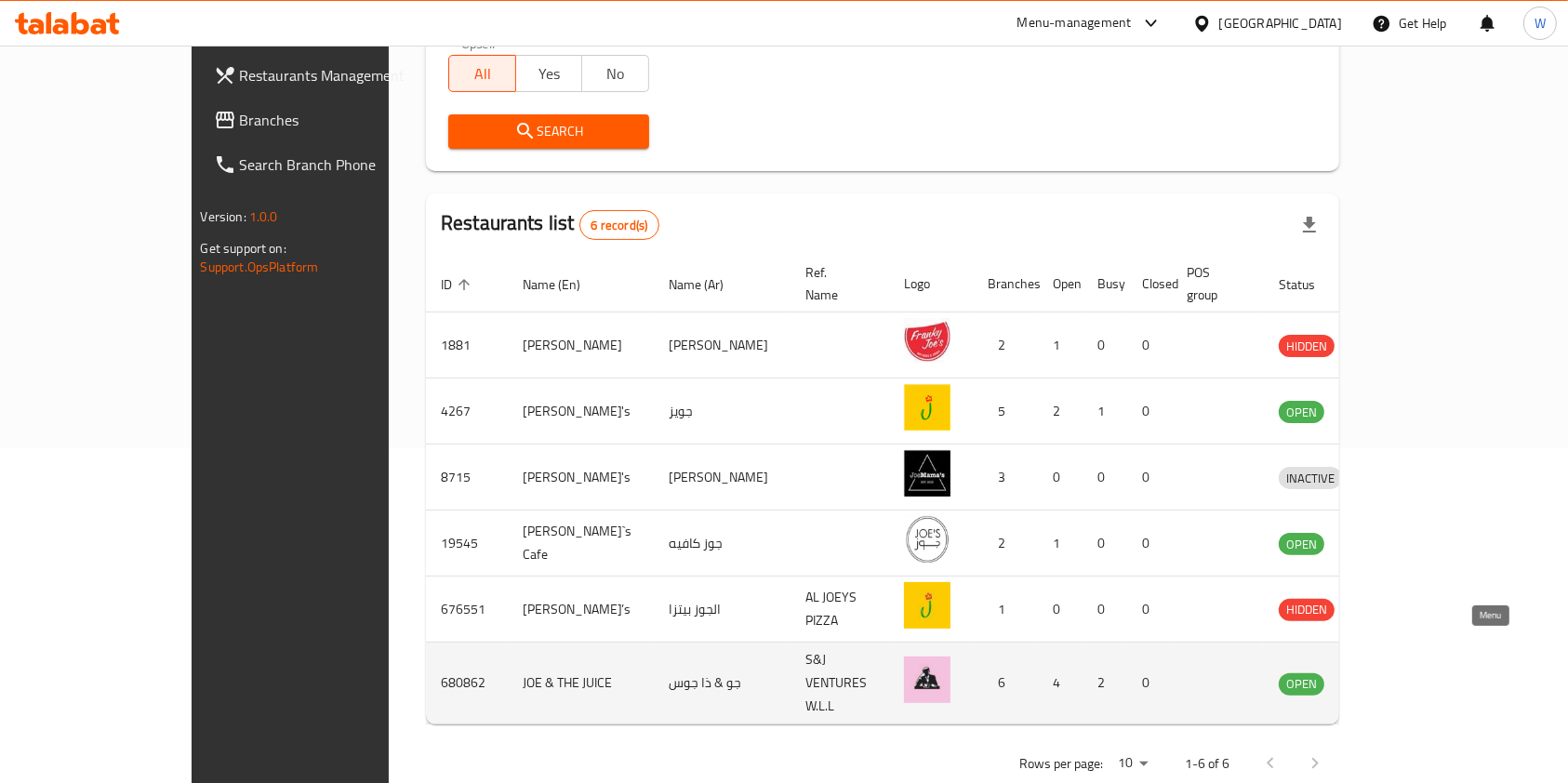
click at [1401, 676] on icon "enhanced table" at bounding box center [1390, 684] width 21 height 16
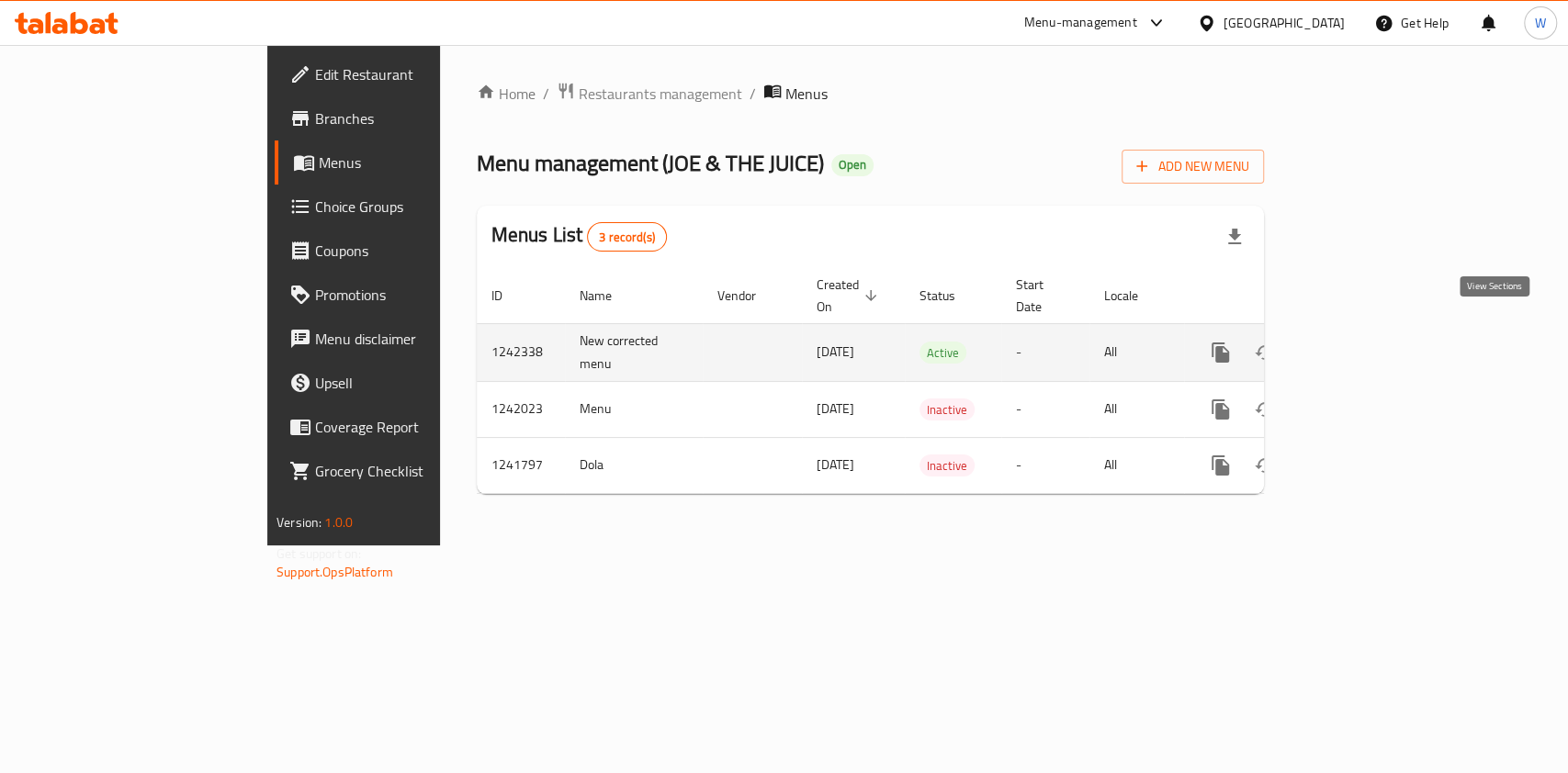
click at [1376, 335] on link "enhanced table" at bounding box center [1354, 353] width 44 height 44
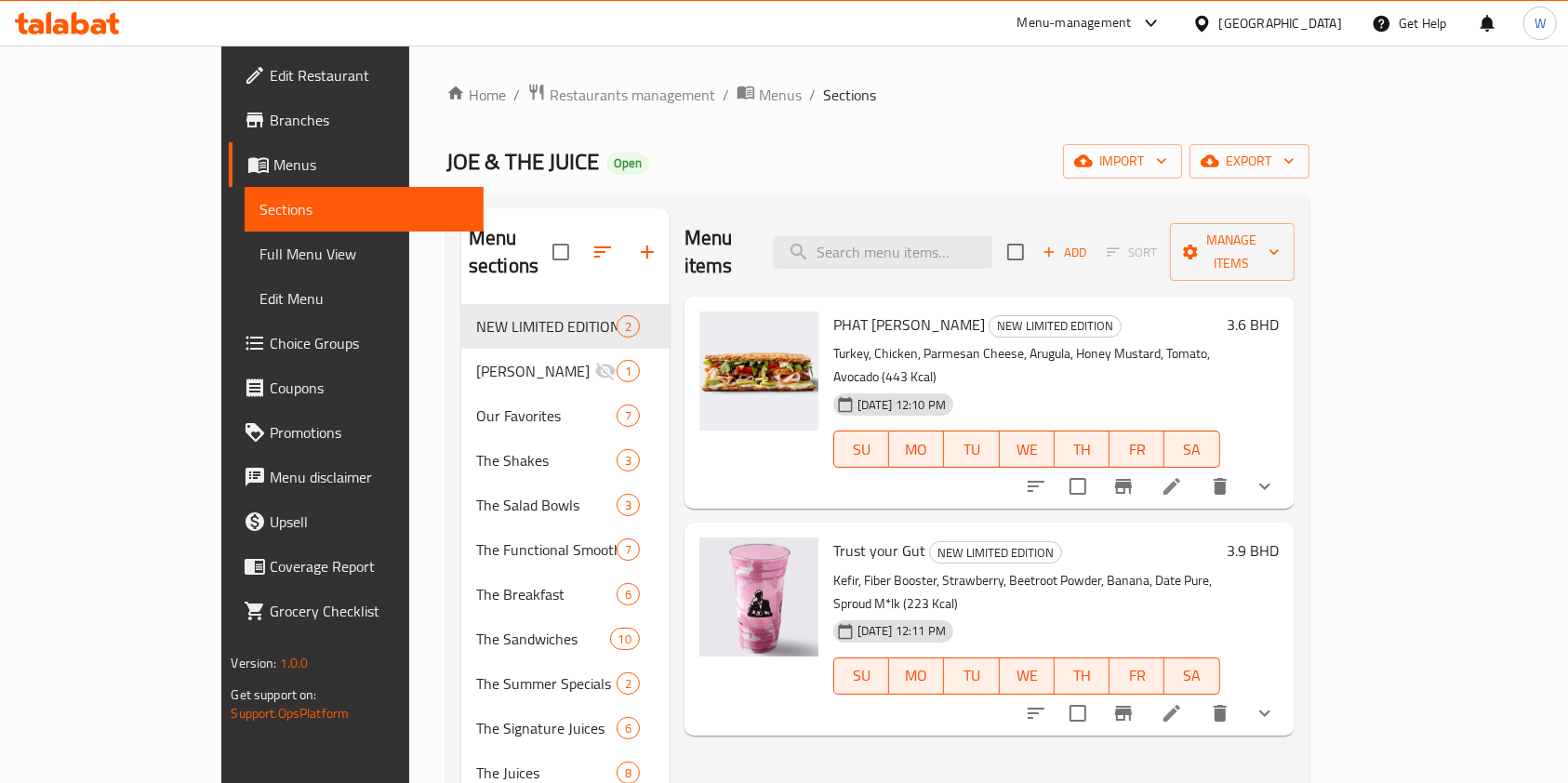
click at [1277, 475] on icon "show more" at bounding box center [1265, 486] width 22 height 22
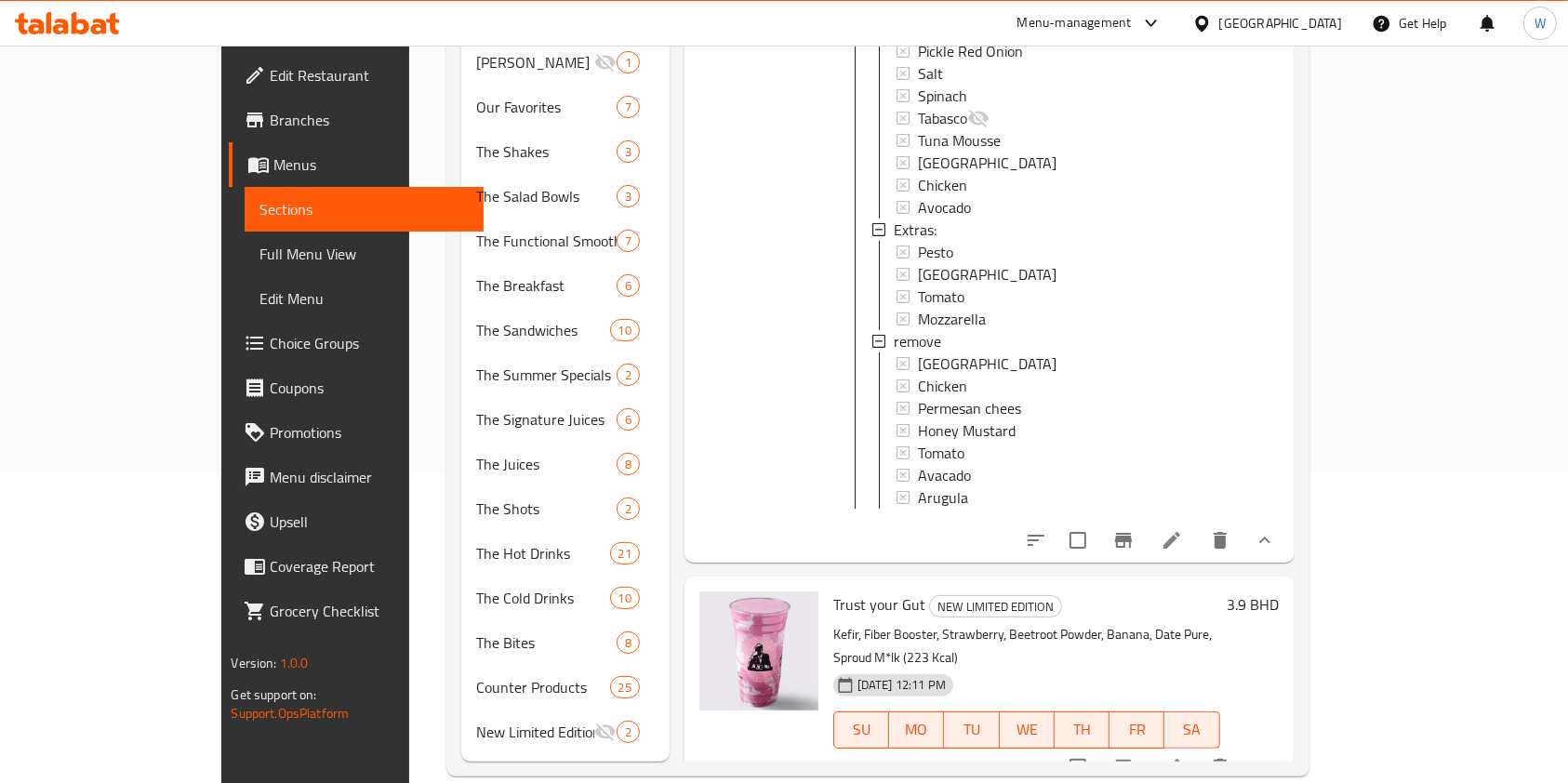
scroll to position [312, 0]
click at [1277, 754] on icon "show more" at bounding box center [1265, 764] width 22 height 22
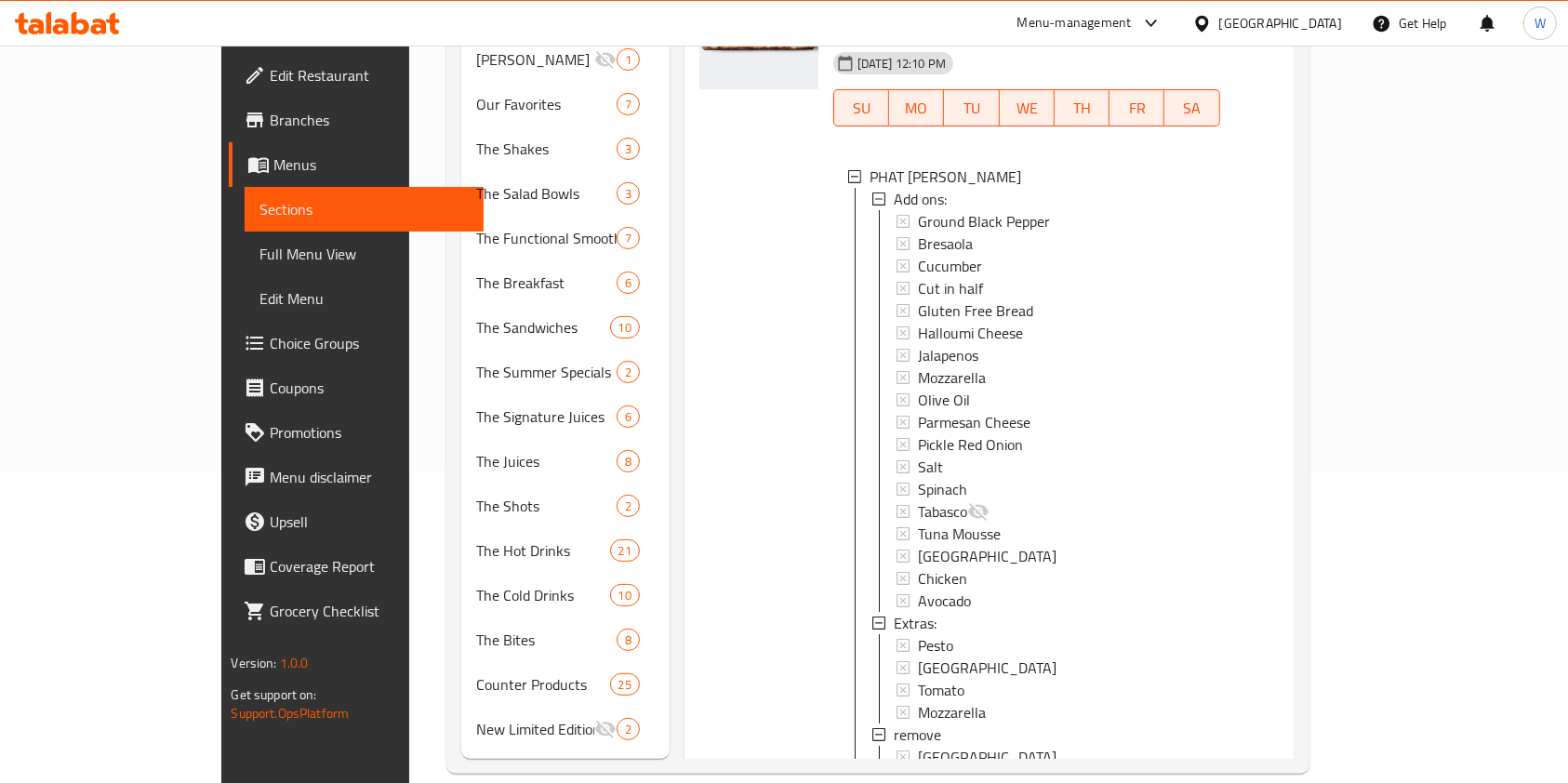
scroll to position [0, 0]
